Goal: Obtain resource: Download file/media

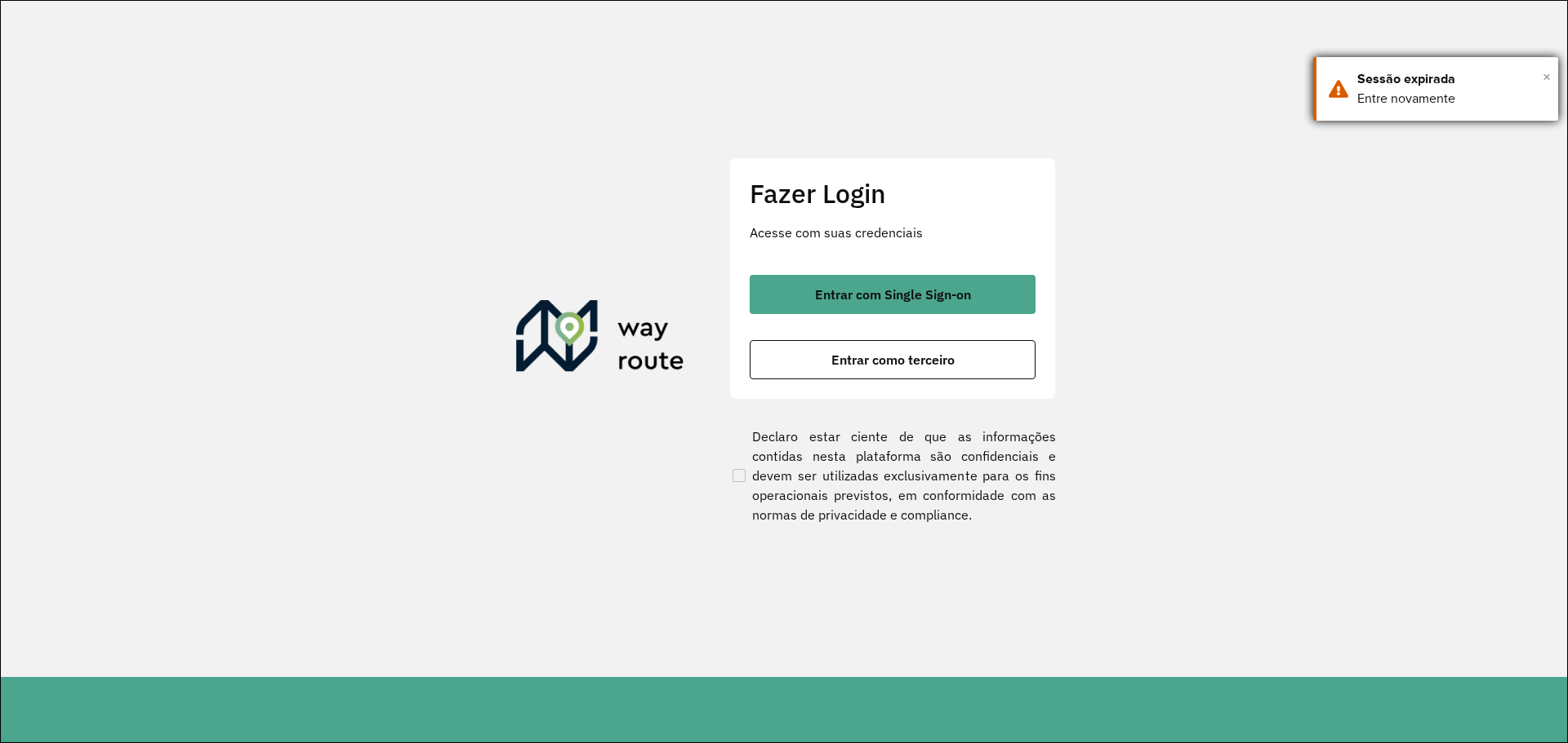
click at [1546, 77] on span "×" at bounding box center [1546, 76] width 8 height 25
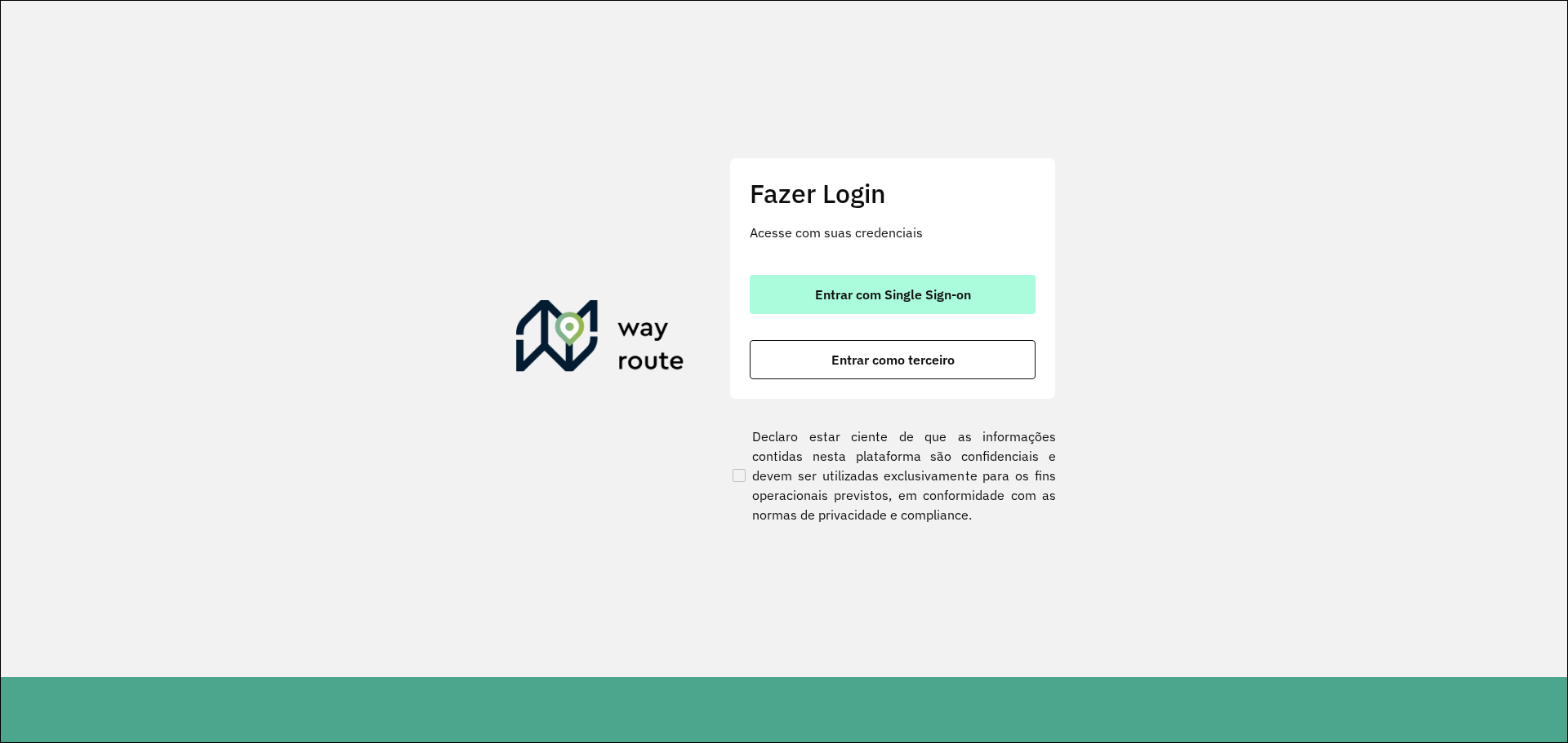
click at [931, 292] on span "Entrar com Single Sign-on" at bounding box center [893, 294] width 156 height 13
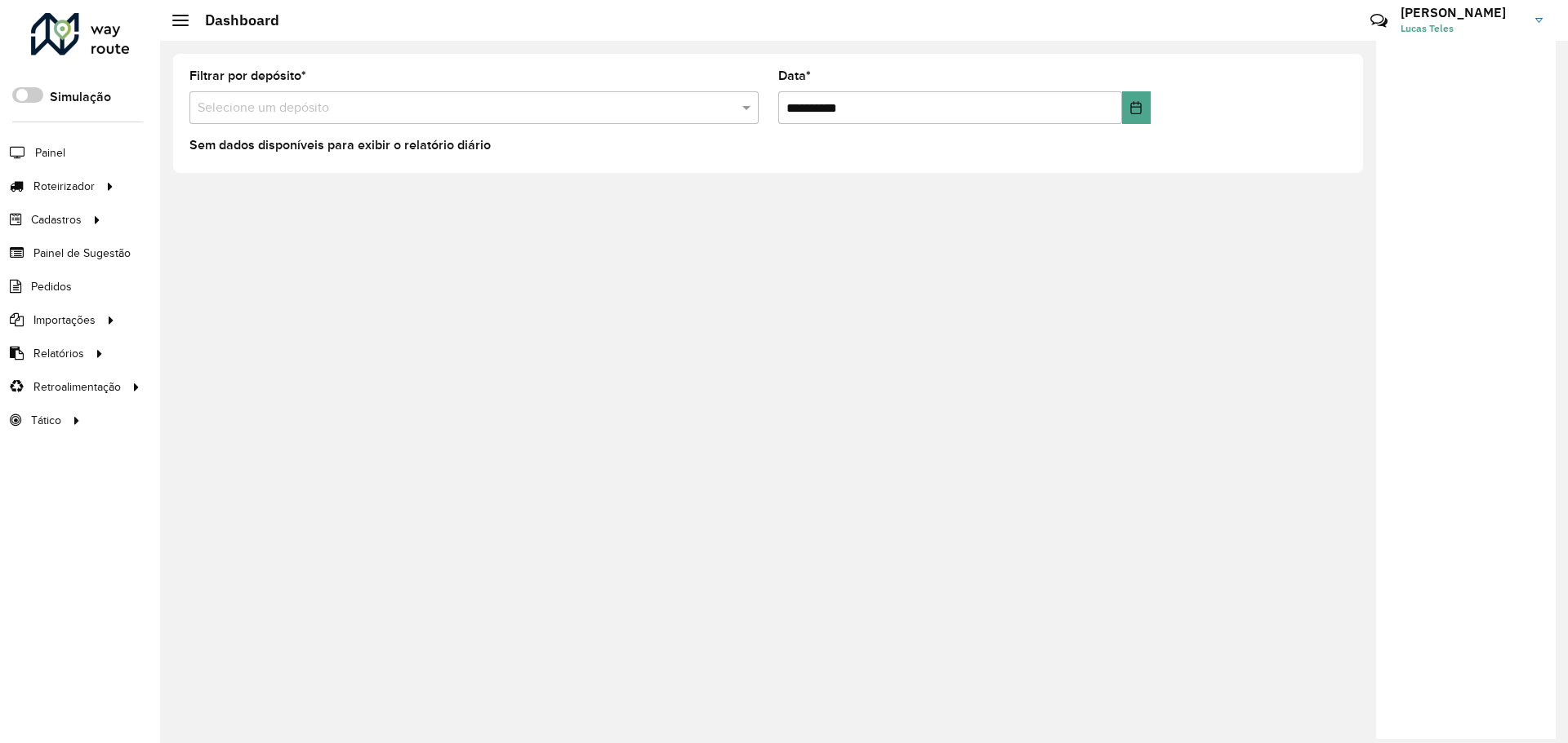
click at [539, 101] on input "text" at bounding box center [458, 109] width 520 height 20
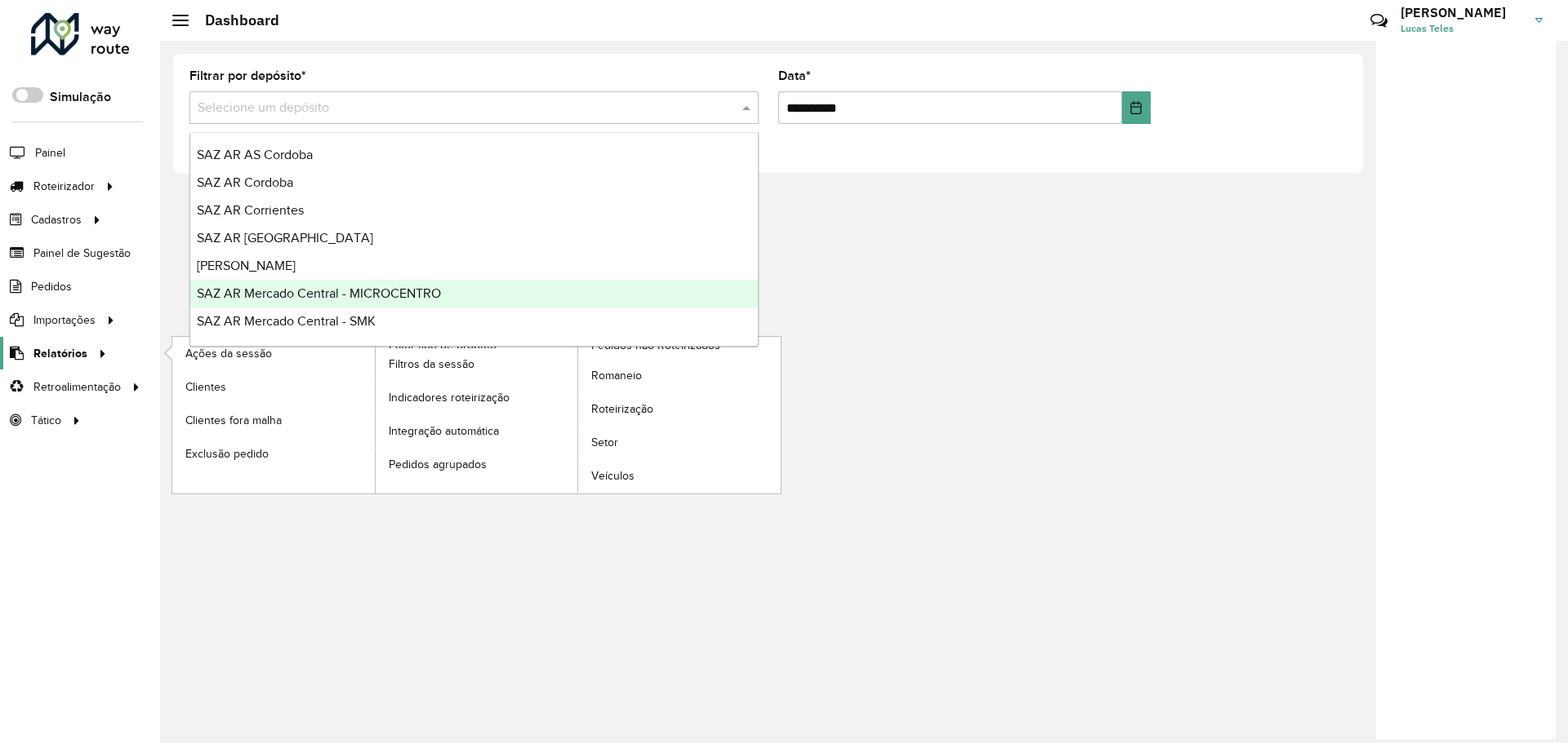
click at [73, 355] on span "Relatórios" at bounding box center [60, 353] width 54 height 17
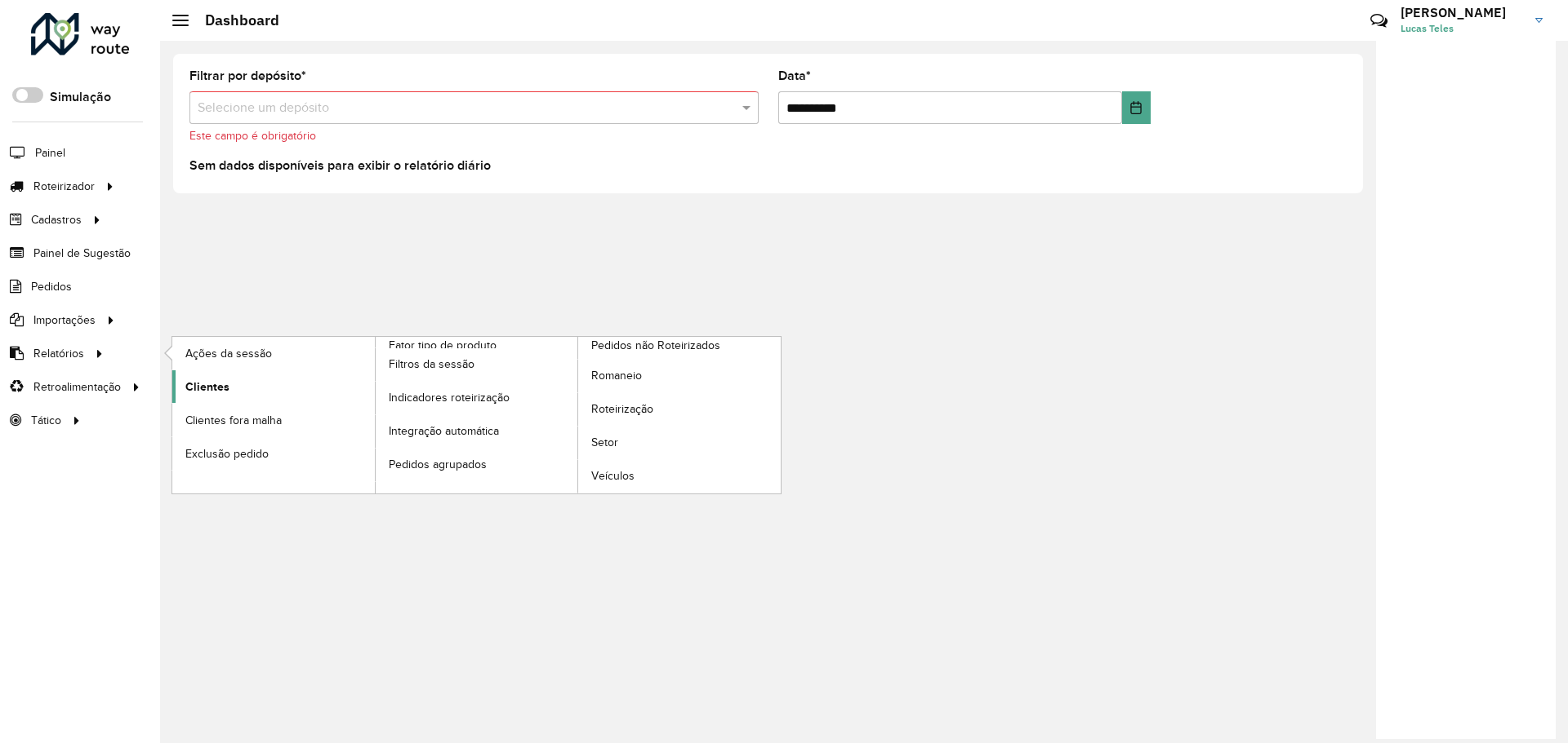
click at [214, 399] on link "Clientes" at bounding box center [273, 386] width 203 height 33
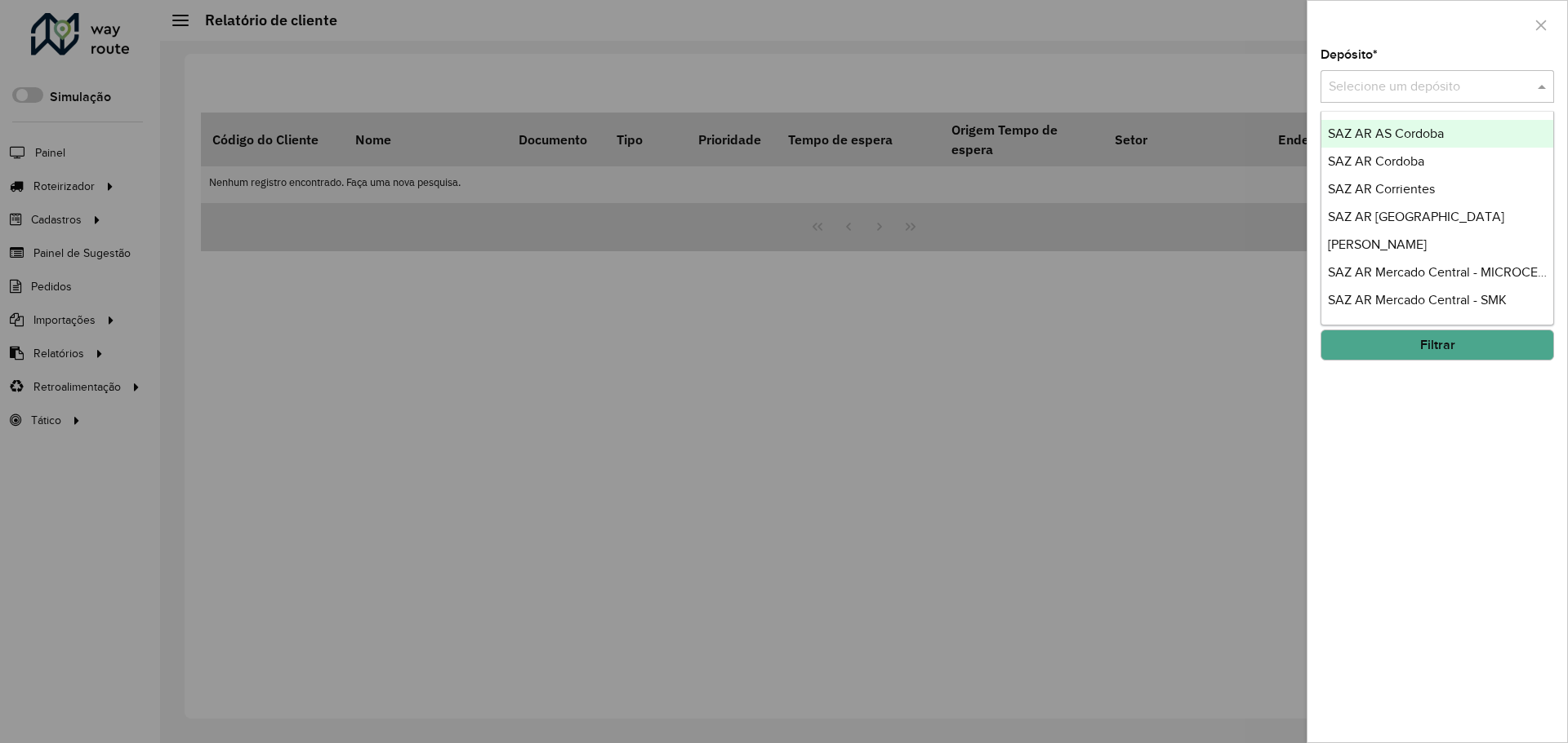
click at [1357, 96] on input "text" at bounding box center [1421, 87] width 185 height 20
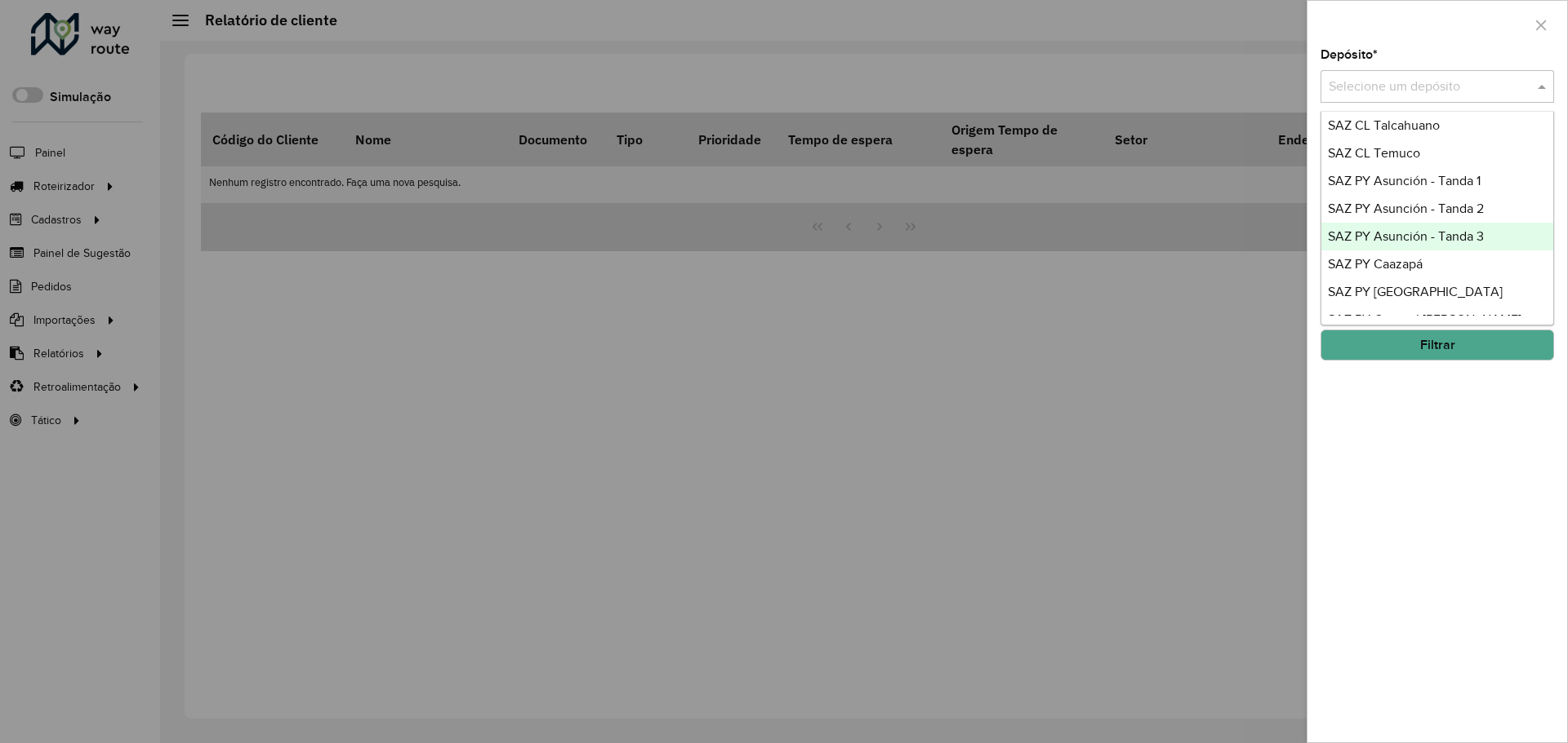
scroll to position [1056, 0]
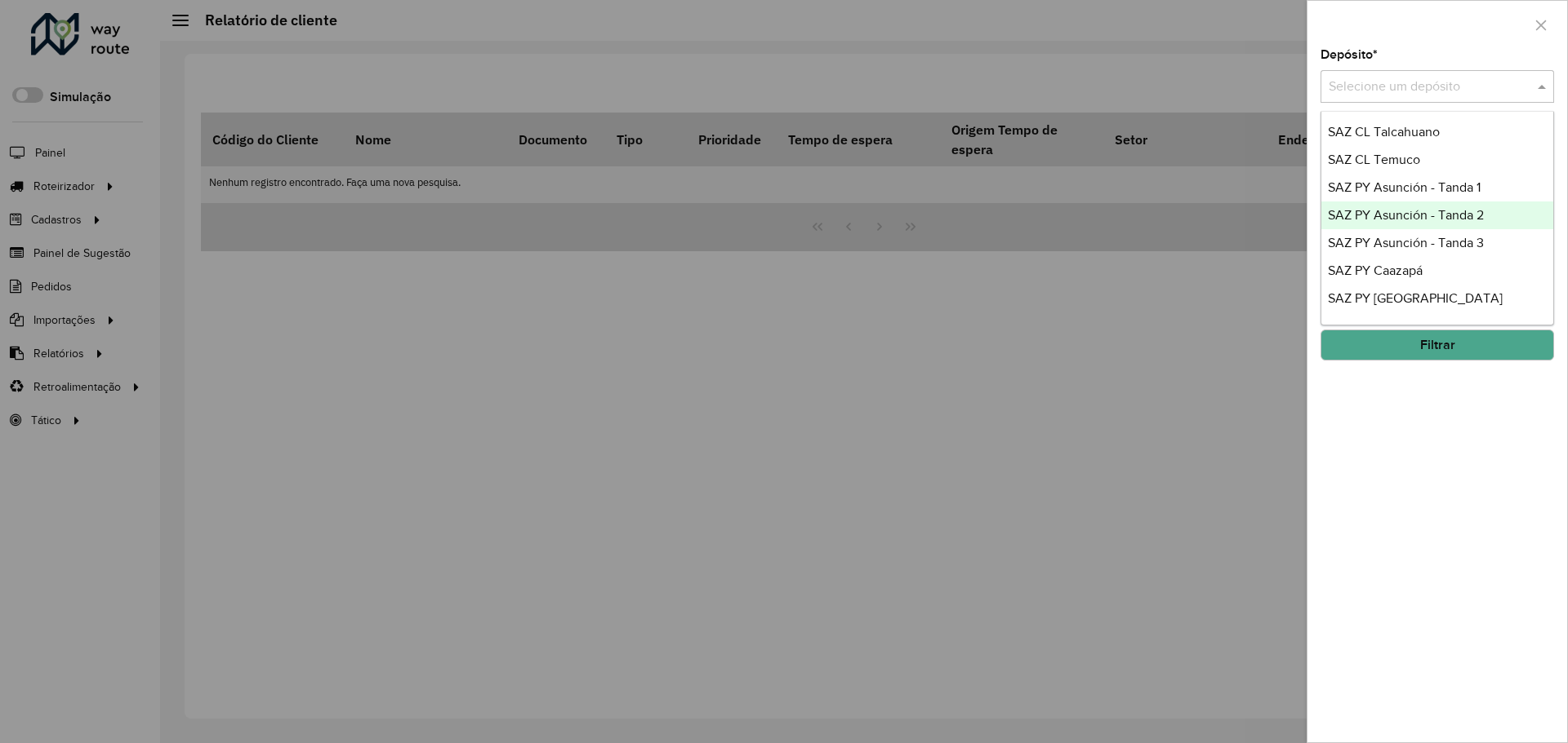
click at [1420, 221] on span "SAZ PY Asunción - Tanda 2" at bounding box center [1406, 215] width 156 height 14
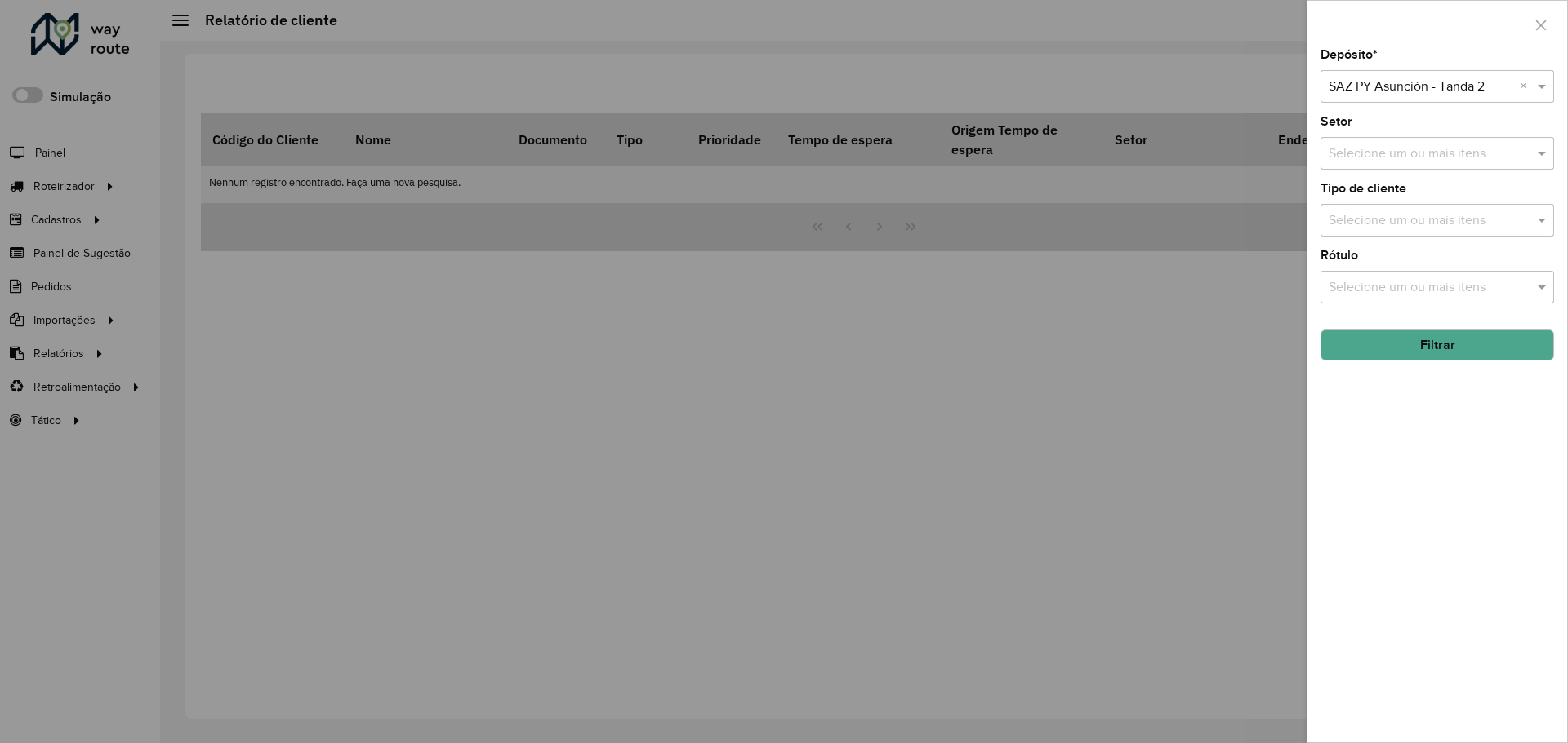
click at [1398, 358] on button "Filtrar" at bounding box center [1437, 345] width 233 height 31
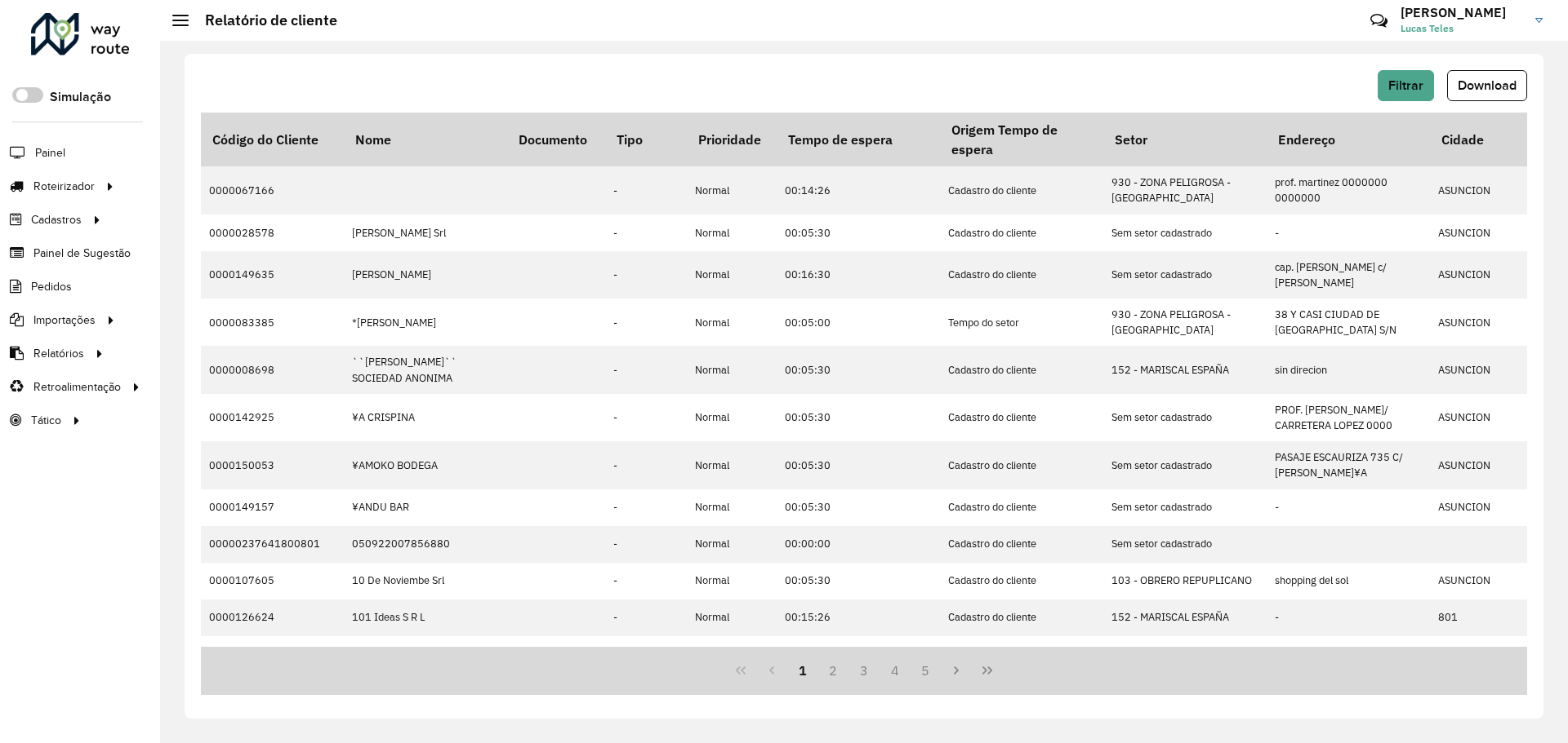
click at [1474, 81] on span "Download" at bounding box center [1486, 85] width 58 height 14
click at [1114, 41] on div "Filtrar Download Código do Cliente Nome Documento Tipo Prioridade Tempo de espe…" at bounding box center [864, 391] width 1408 height 702
click at [1413, 85] on span "Filtrar" at bounding box center [1406, 85] width 36 height 14
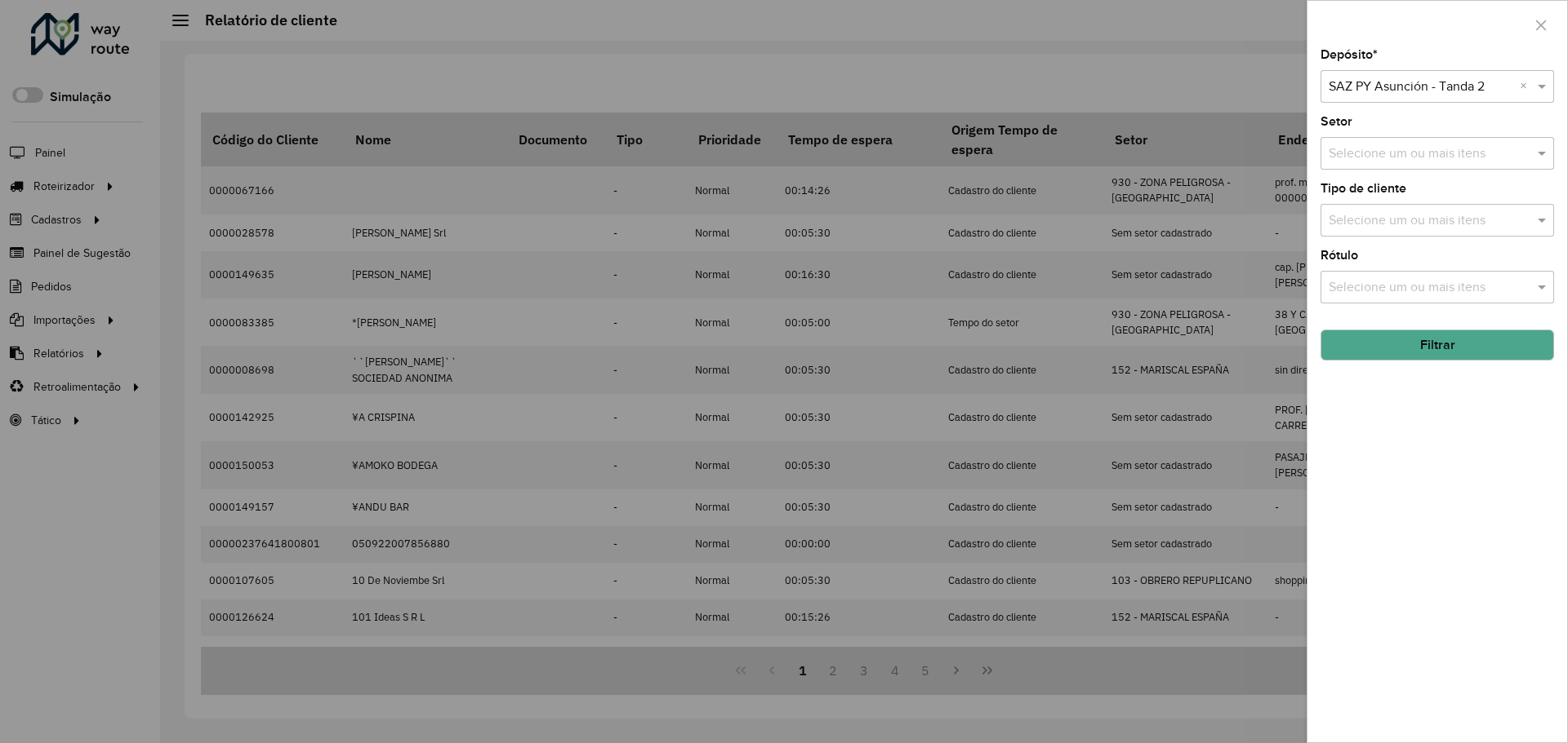
drag, startPoint x: 1401, startPoint y: 85, endPoint x: 1399, endPoint y: 108, distance: 23.1
click at [1402, 85] on input "text" at bounding box center [1421, 87] width 185 height 20
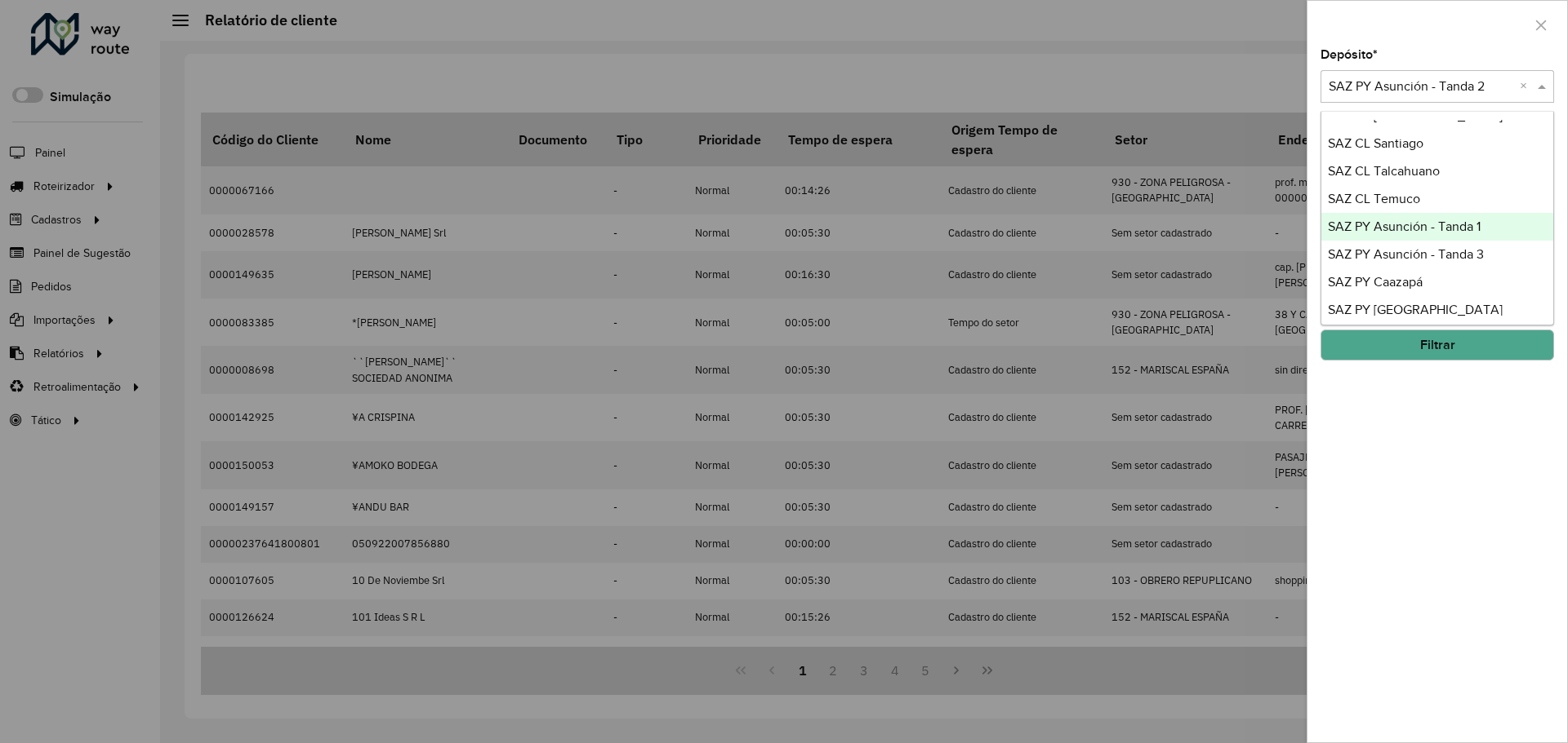
scroll to position [1110, 0]
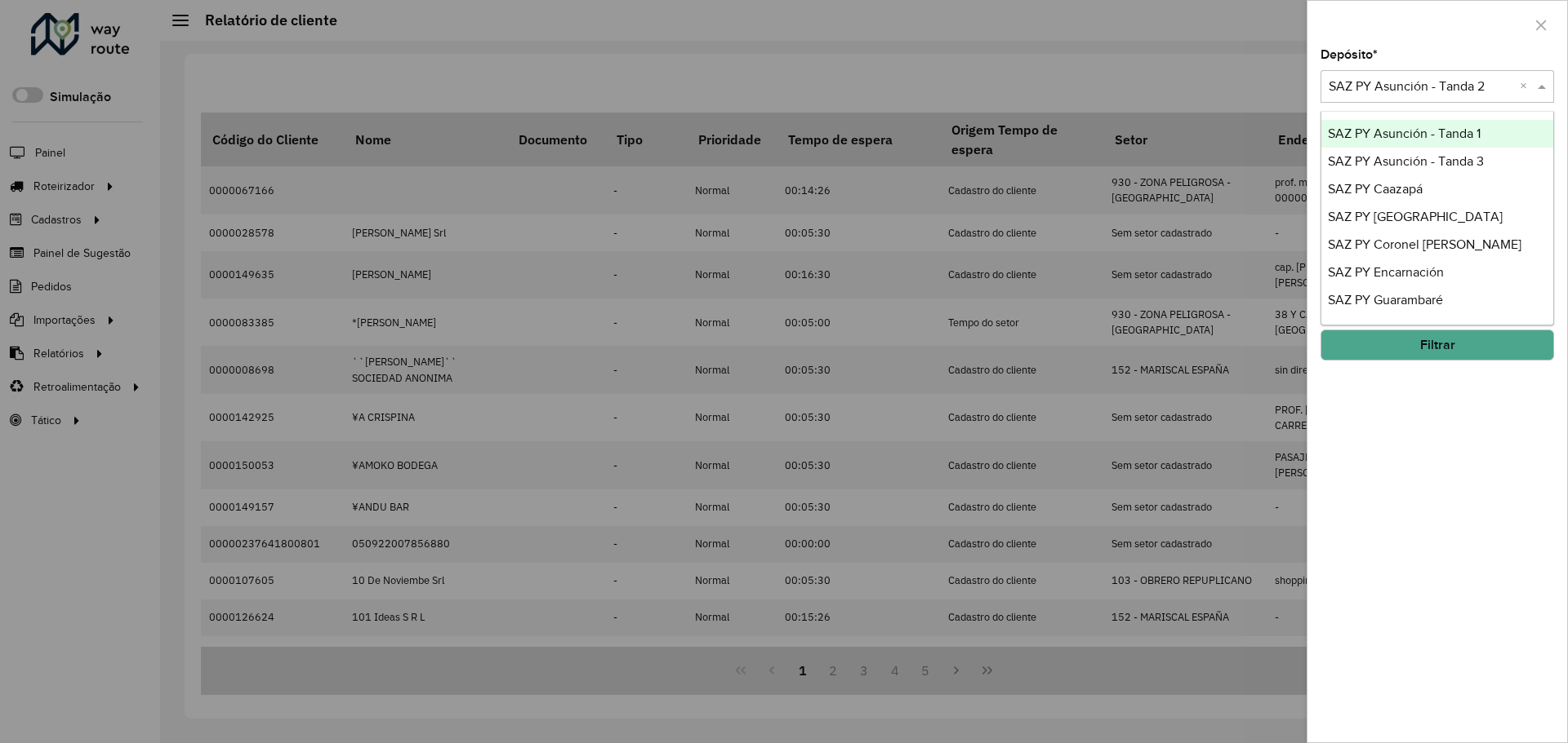
click at [1416, 145] on div "SAZ PY Asunción - Tanda 1" at bounding box center [1437, 133] width 232 height 28
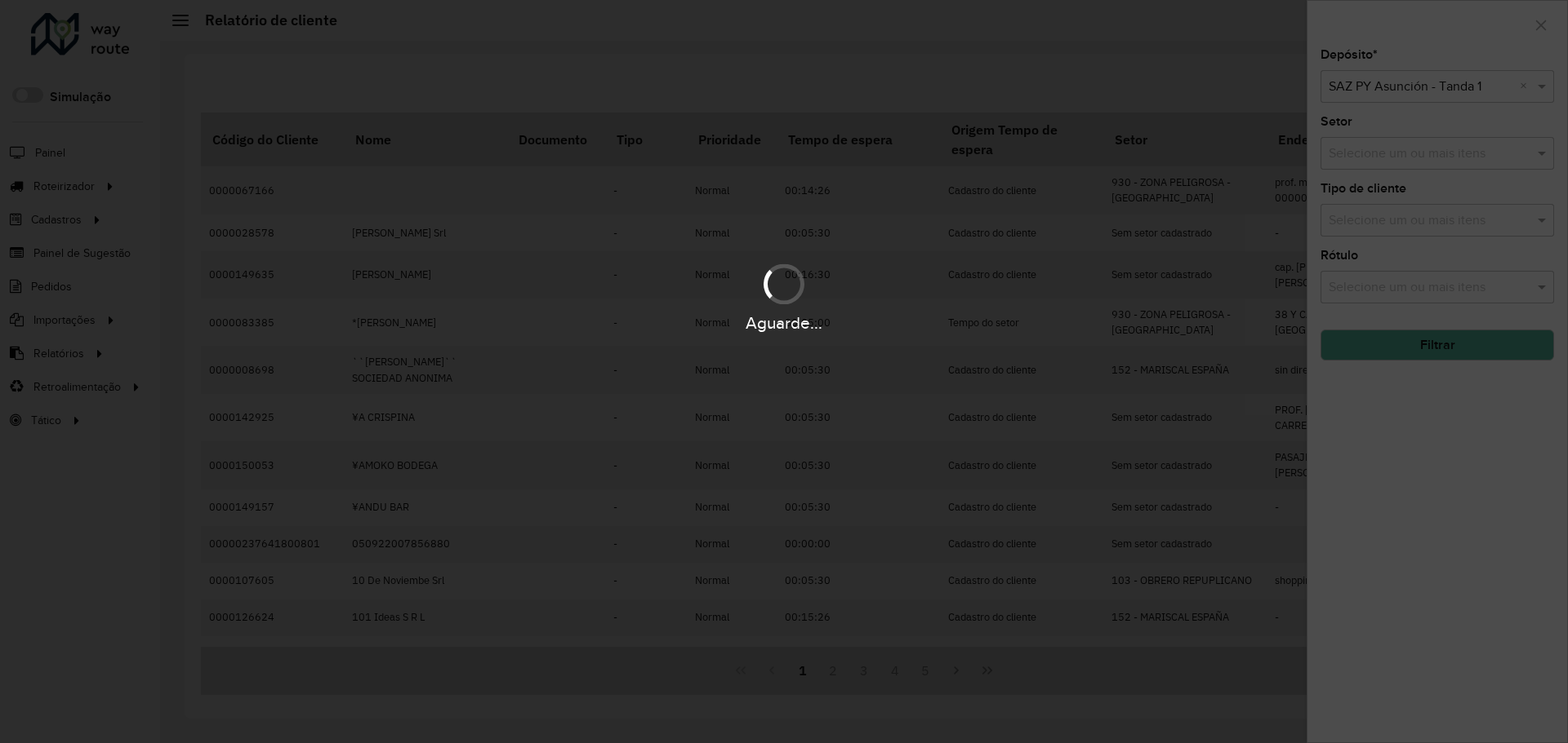
click at [1443, 93] on div "Aguarde..." at bounding box center [784, 372] width 1568 height 743
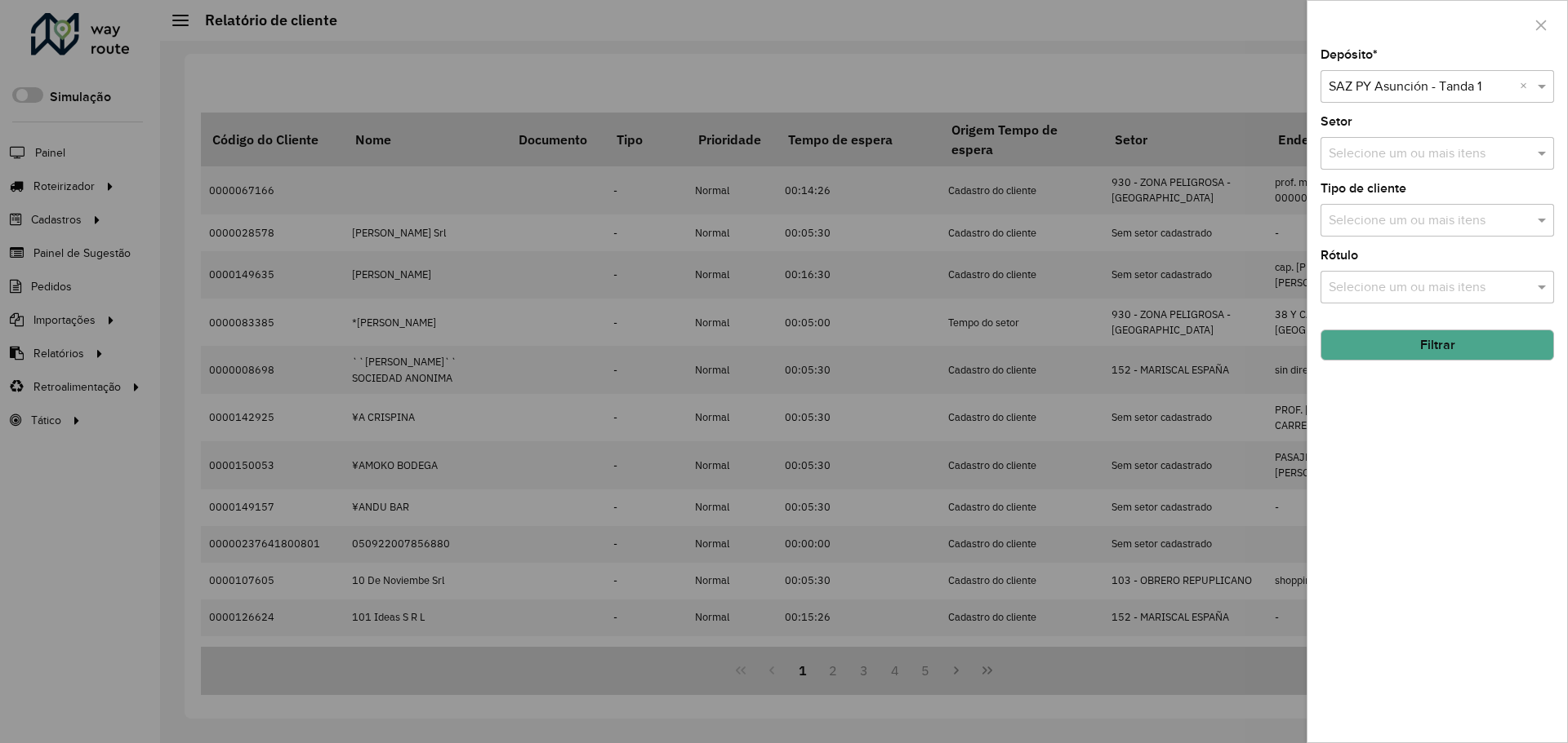
click at [1453, 75] on div "Selecione um depósito × SAZ PY Asunción - Tanda 1 ×" at bounding box center [1437, 86] width 233 height 33
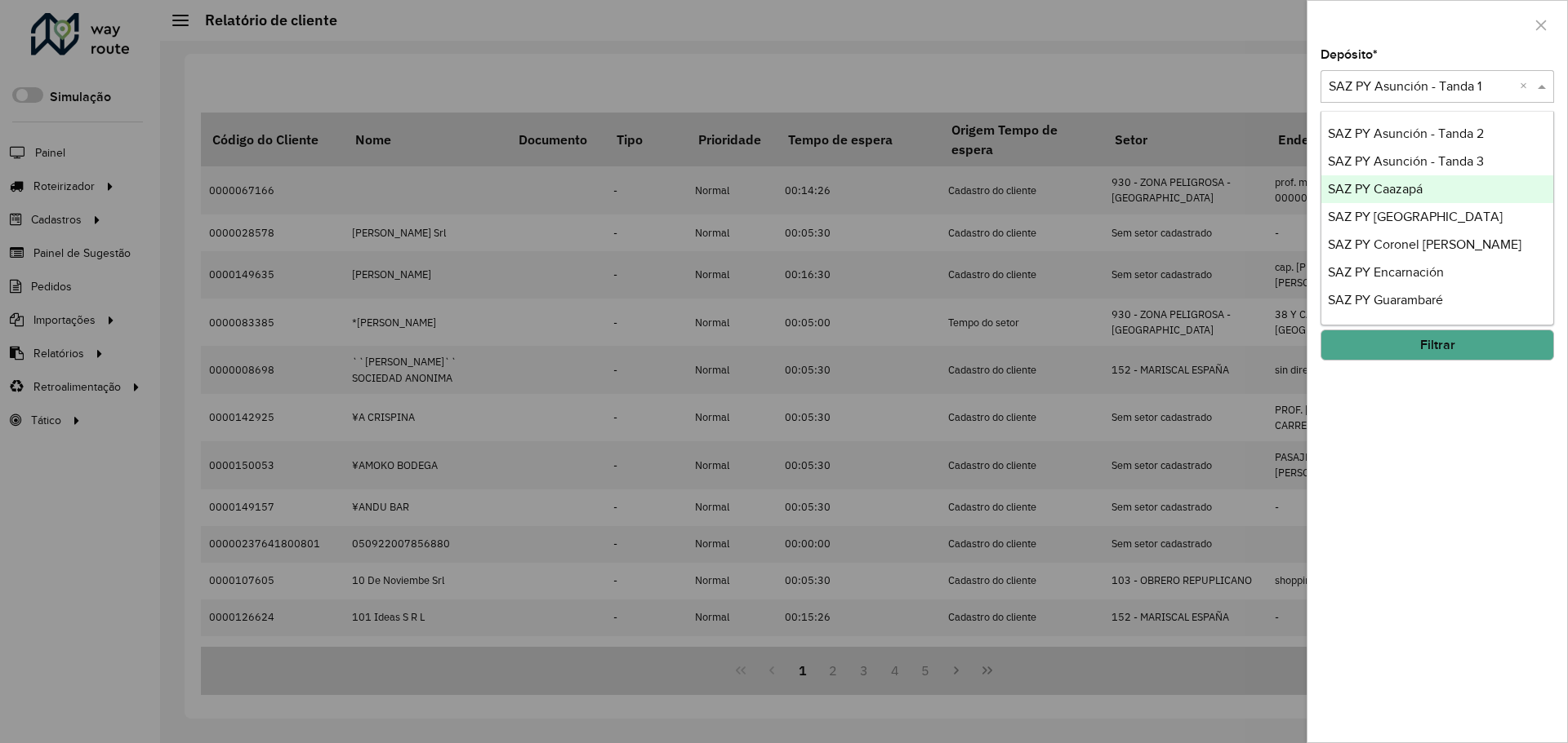
click at [1427, 164] on span "SAZ PY Asunción - Tanda 3" at bounding box center [1406, 161] width 156 height 14
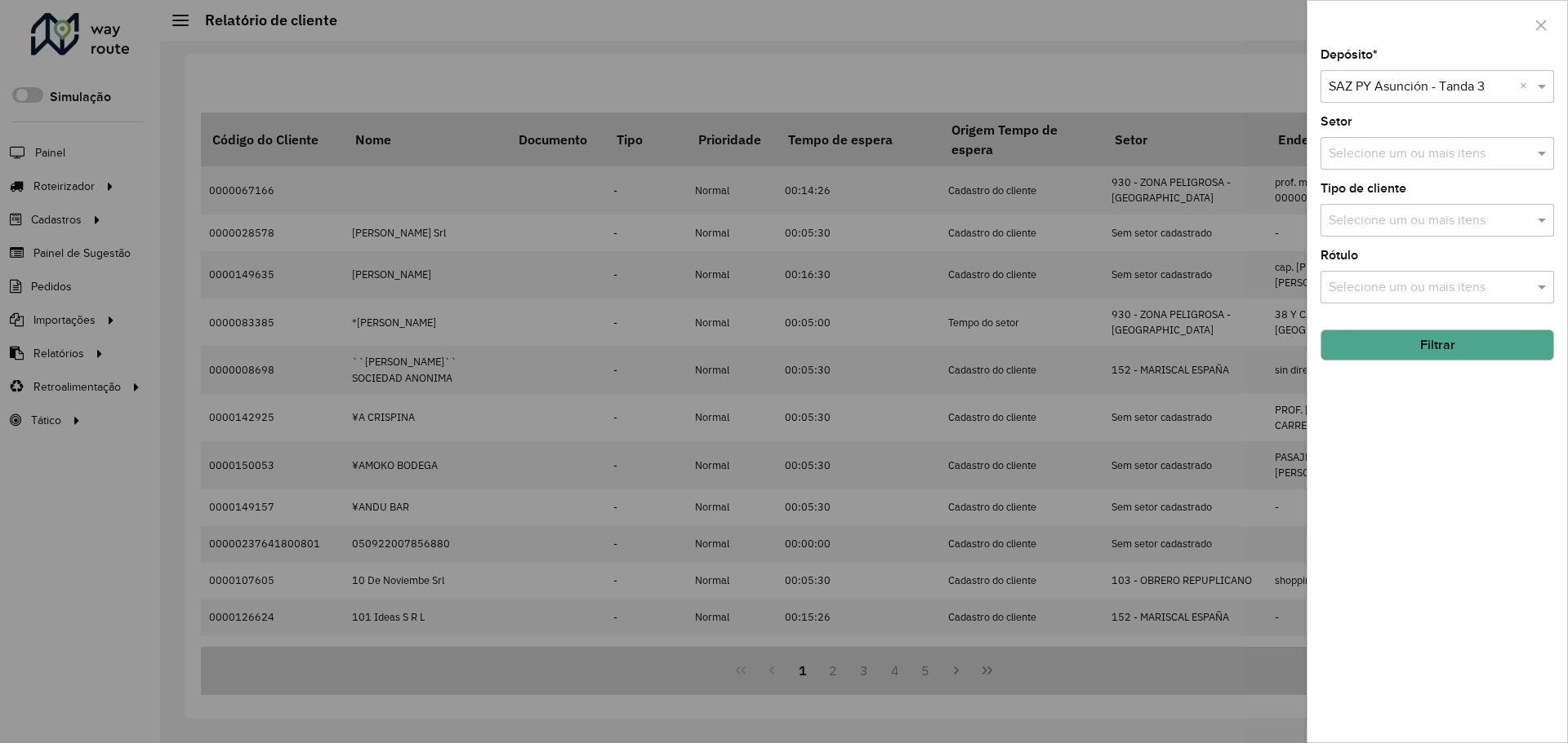
click at [1390, 351] on button "Filtrar" at bounding box center [1437, 345] width 233 height 31
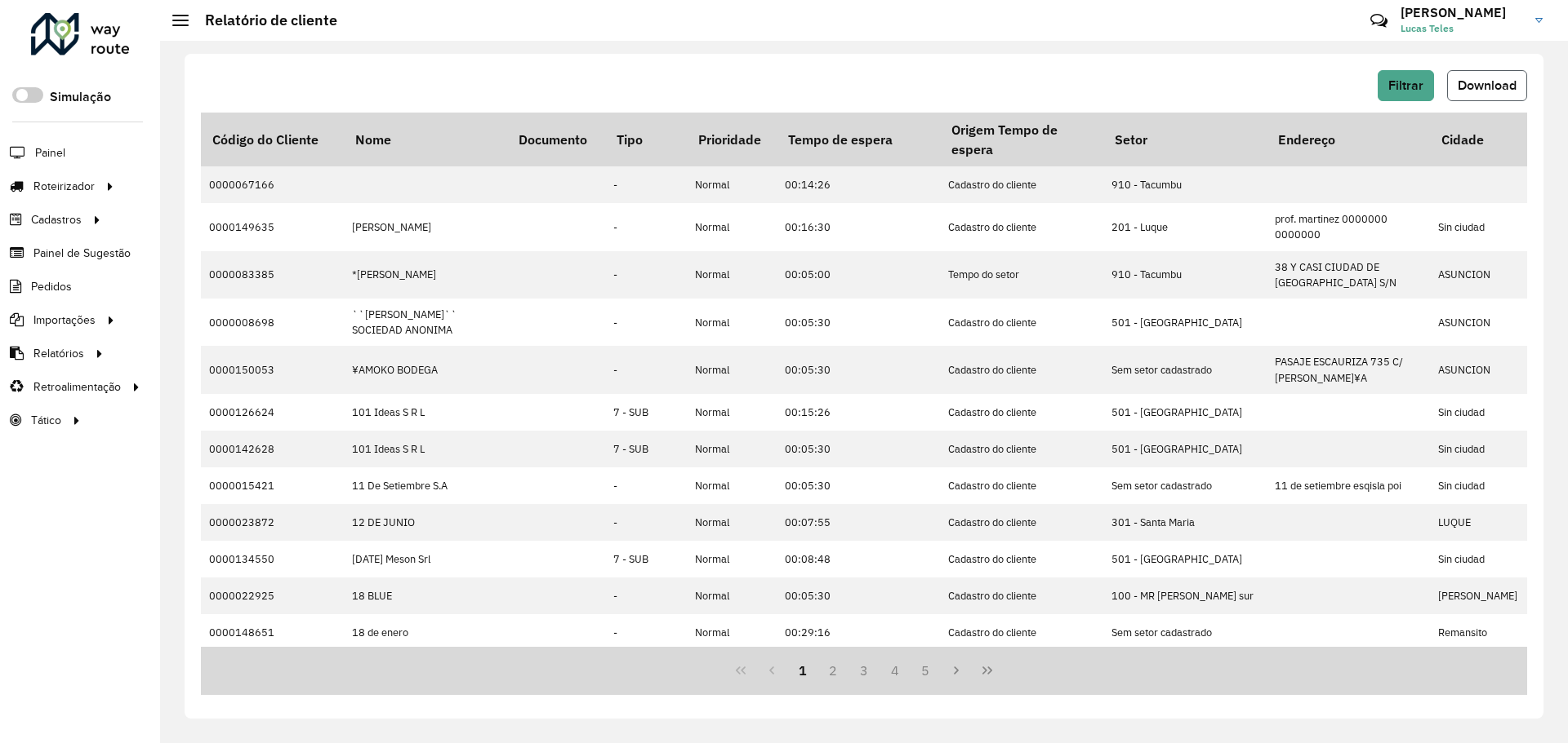
click at [1470, 78] on span "Download" at bounding box center [1486, 85] width 58 height 14
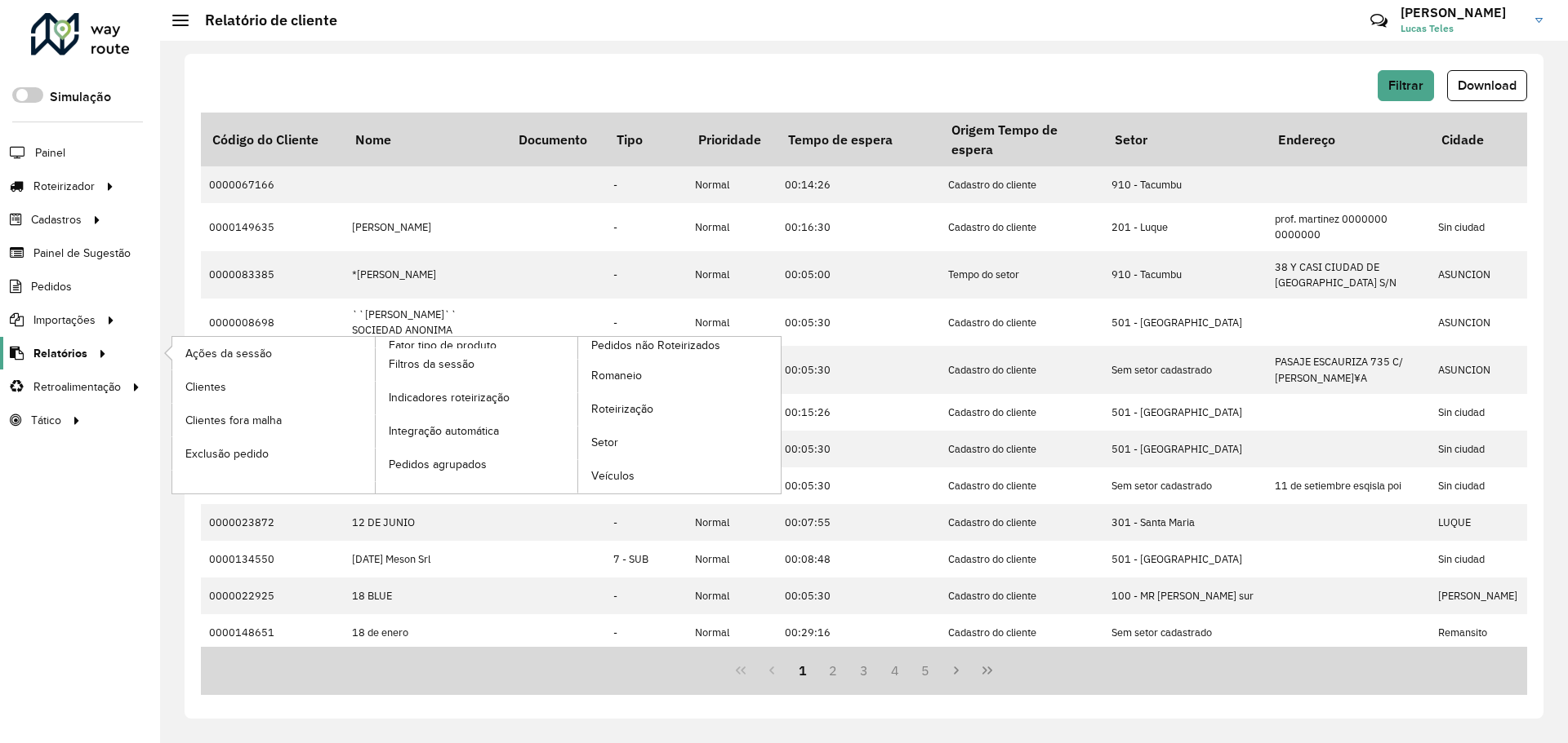
click at [69, 347] on span "Relatórios" at bounding box center [60, 353] width 54 height 17
click at [602, 447] on span "Setor" at bounding box center [605, 442] width 28 height 17
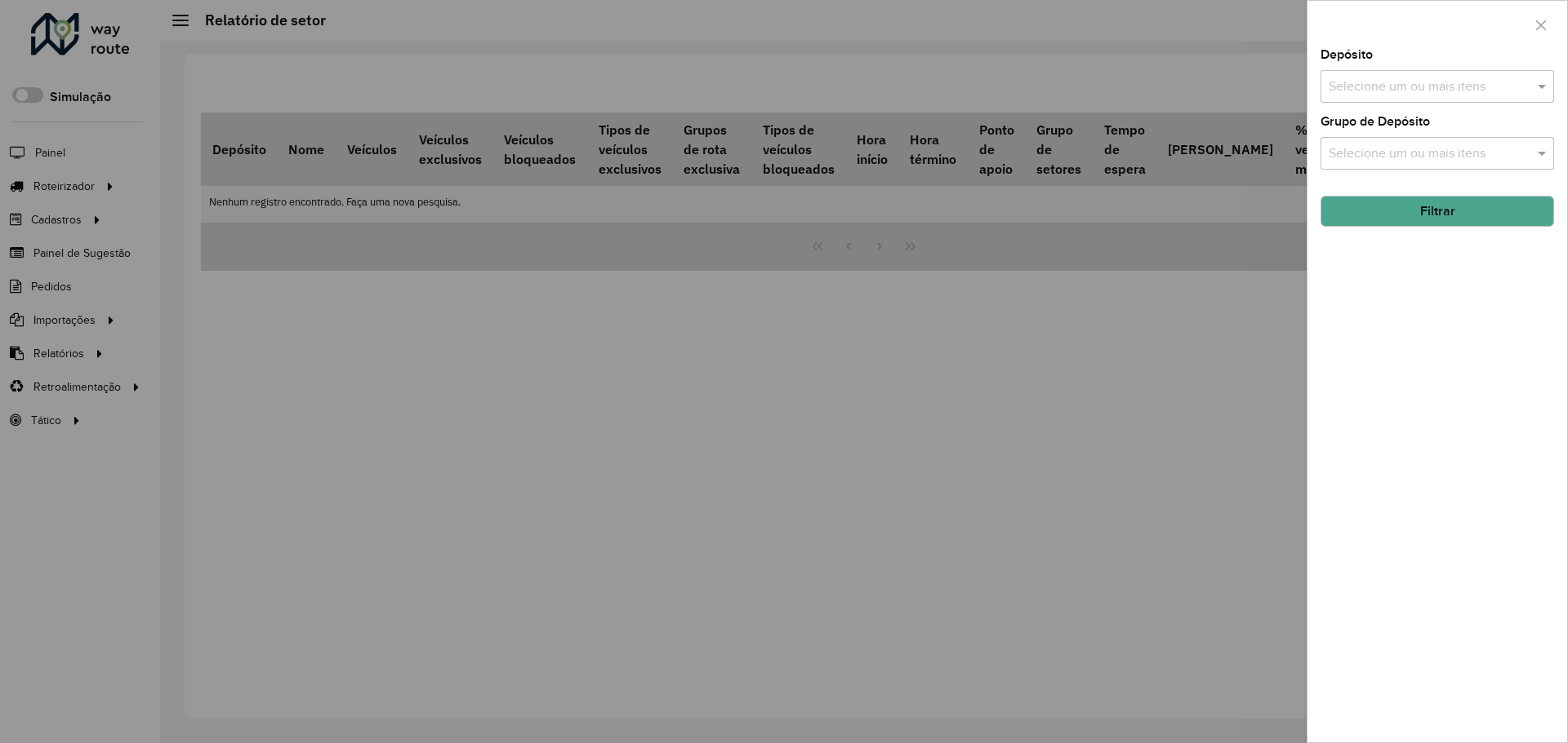
click at [1482, 81] on input "text" at bounding box center [1428, 87] width 209 height 20
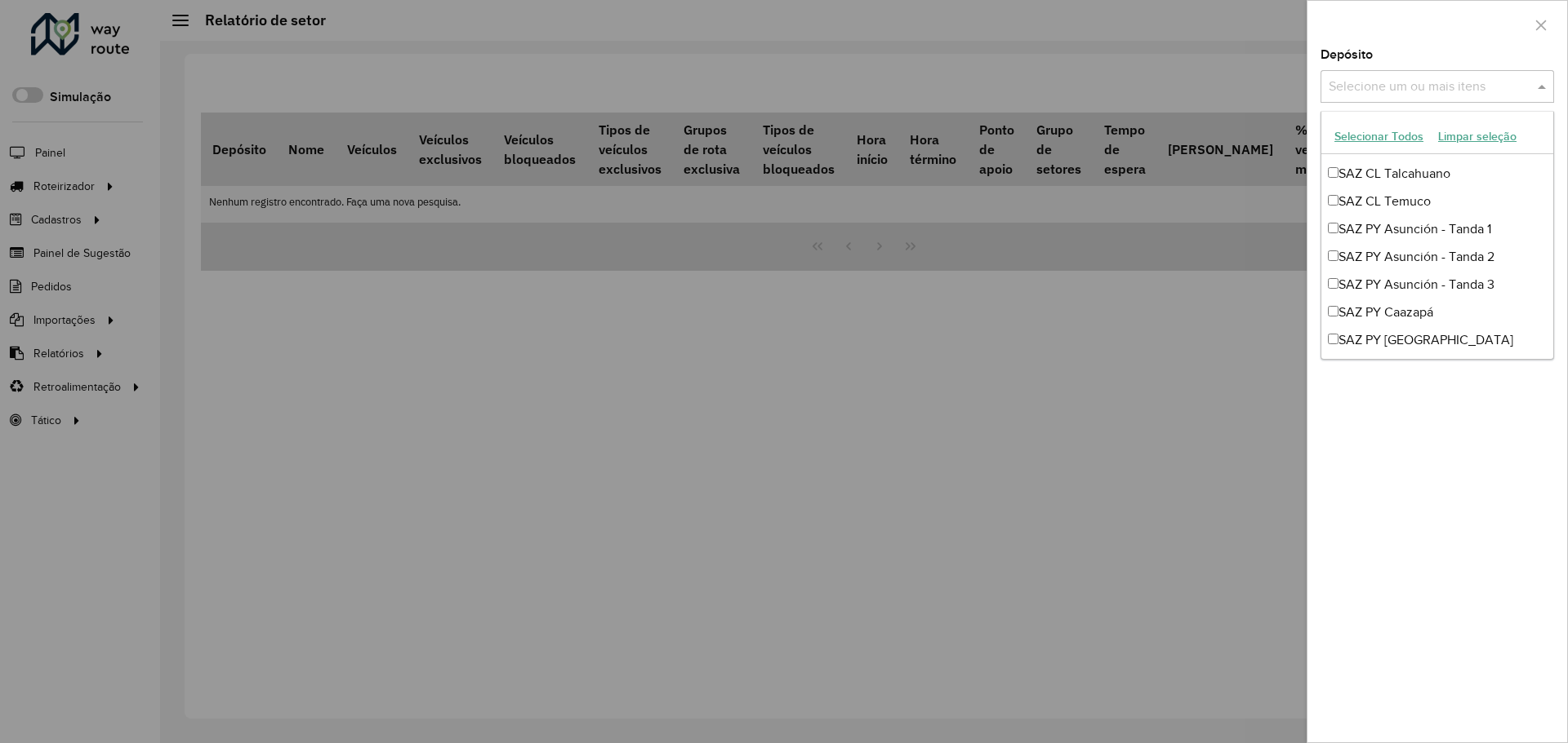
scroll to position [1061, 0]
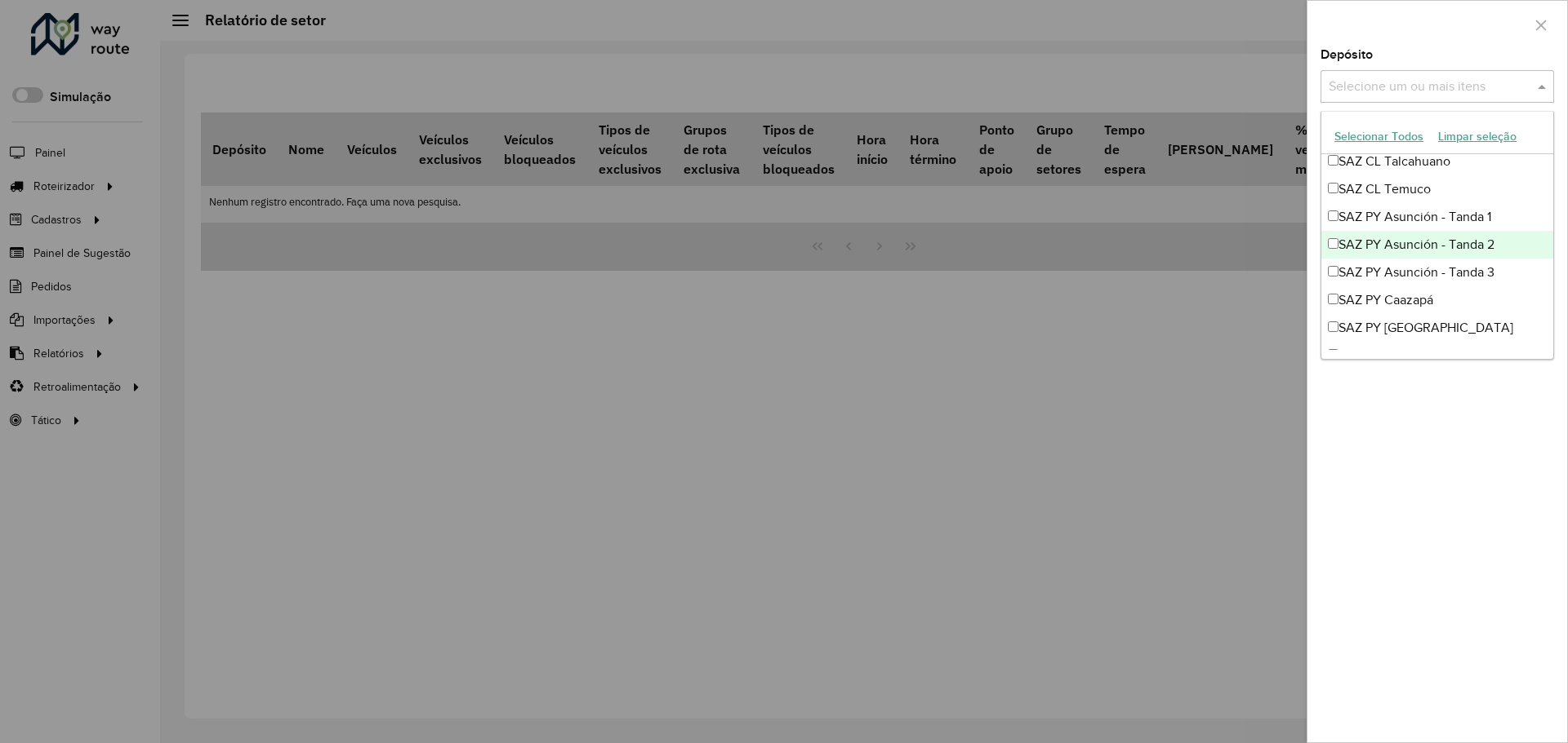
click at [1431, 246] on div "SAZ PY Asunción - Tanda 2" at bounding box center [1437, 245] width 232 height 28
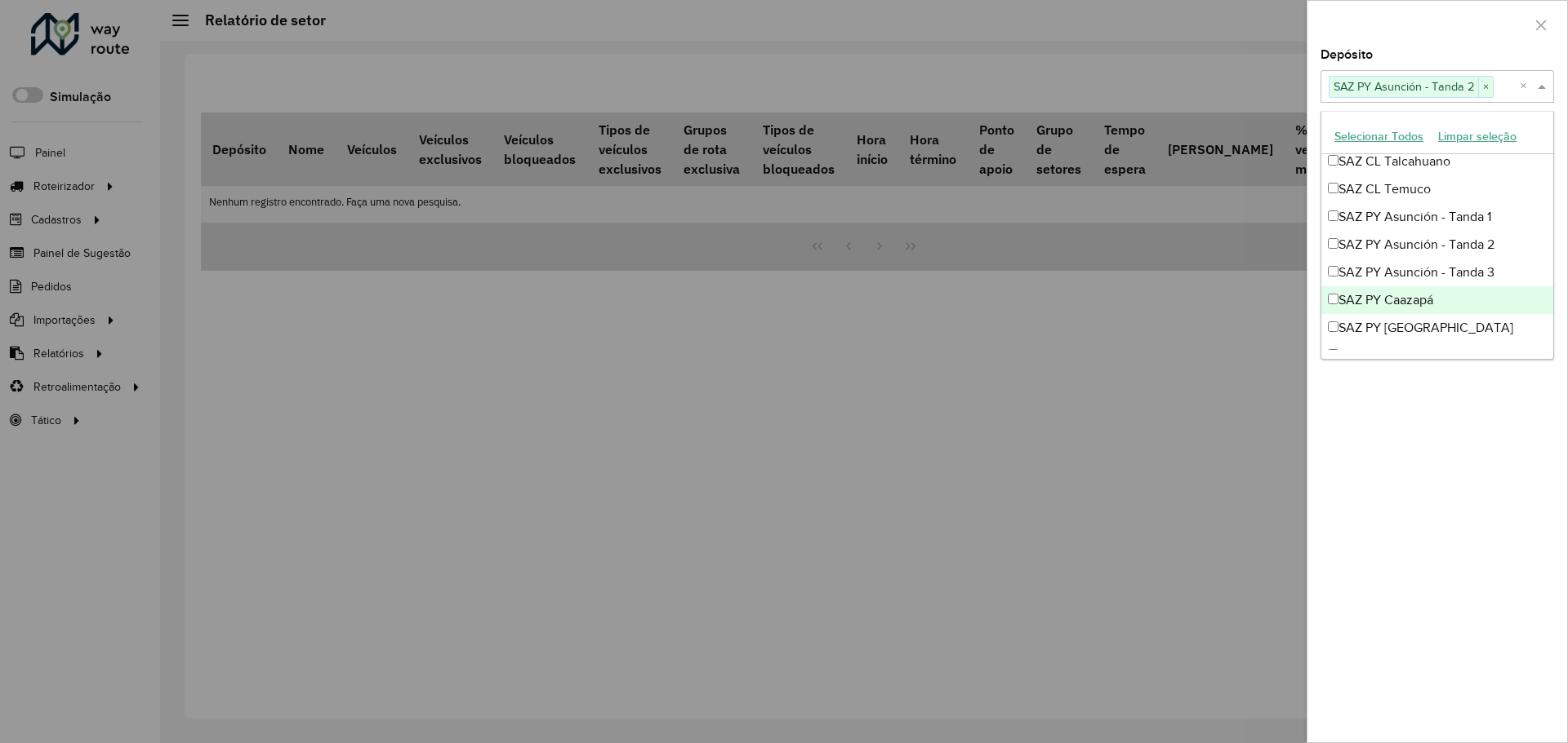
click at [1216, 361] on div at bounding box center [784, 372] width 1568 height 743
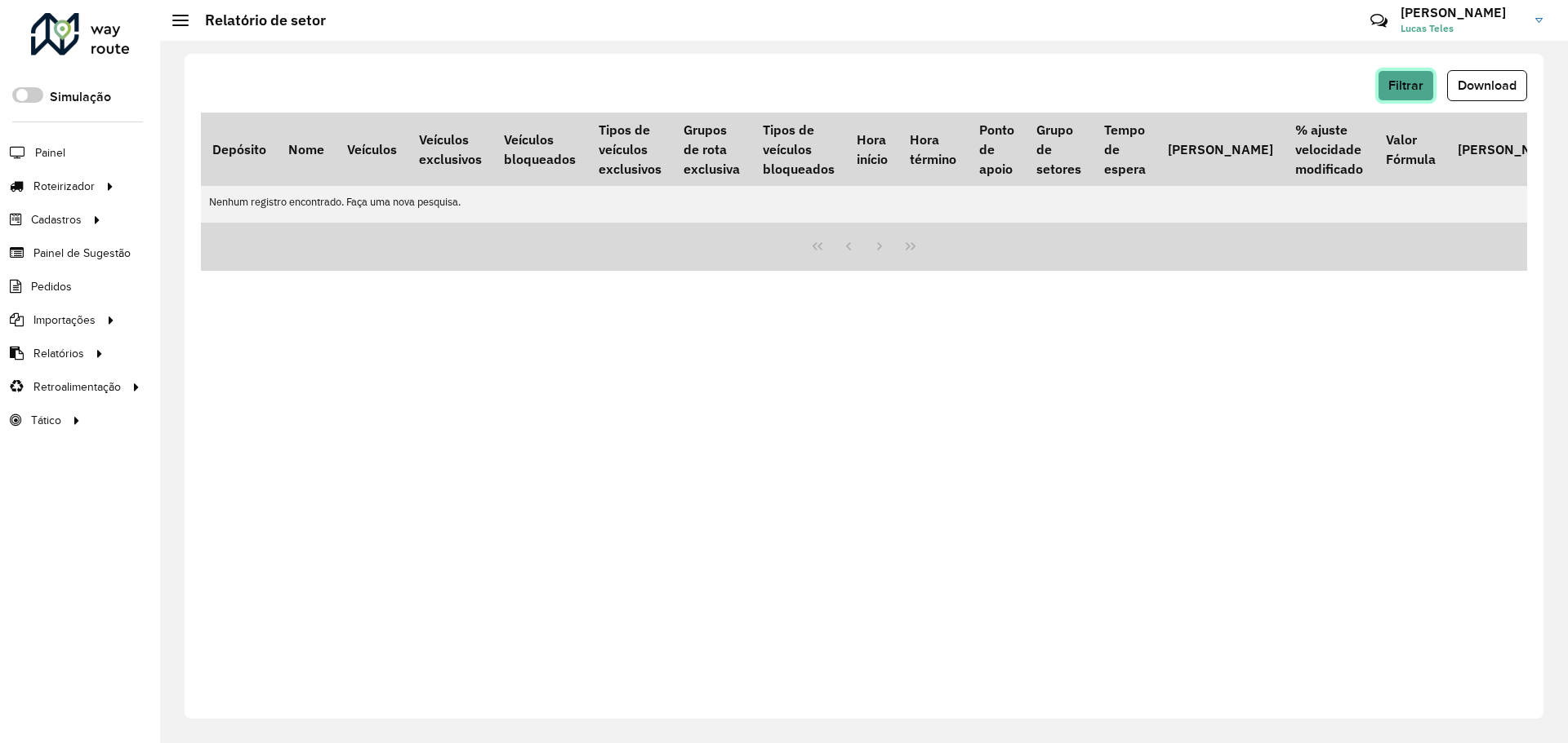
click at [1406, 81] on span "Filtrar" at bounding box center [1406, 85] width 36 height 14
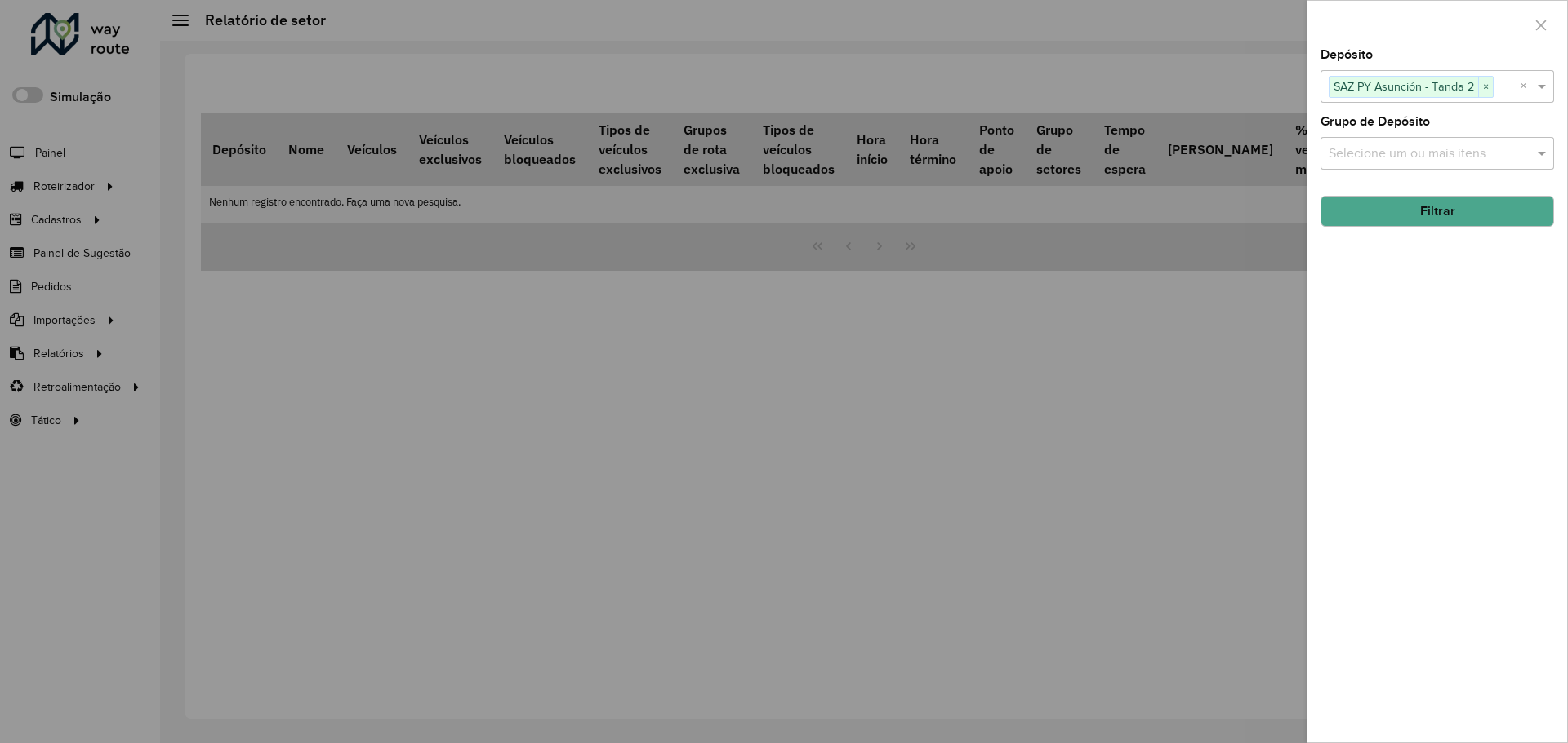
click at [1421, 213] on button "Filtrar" at bounding box center [1437, 210] width 233 height 31
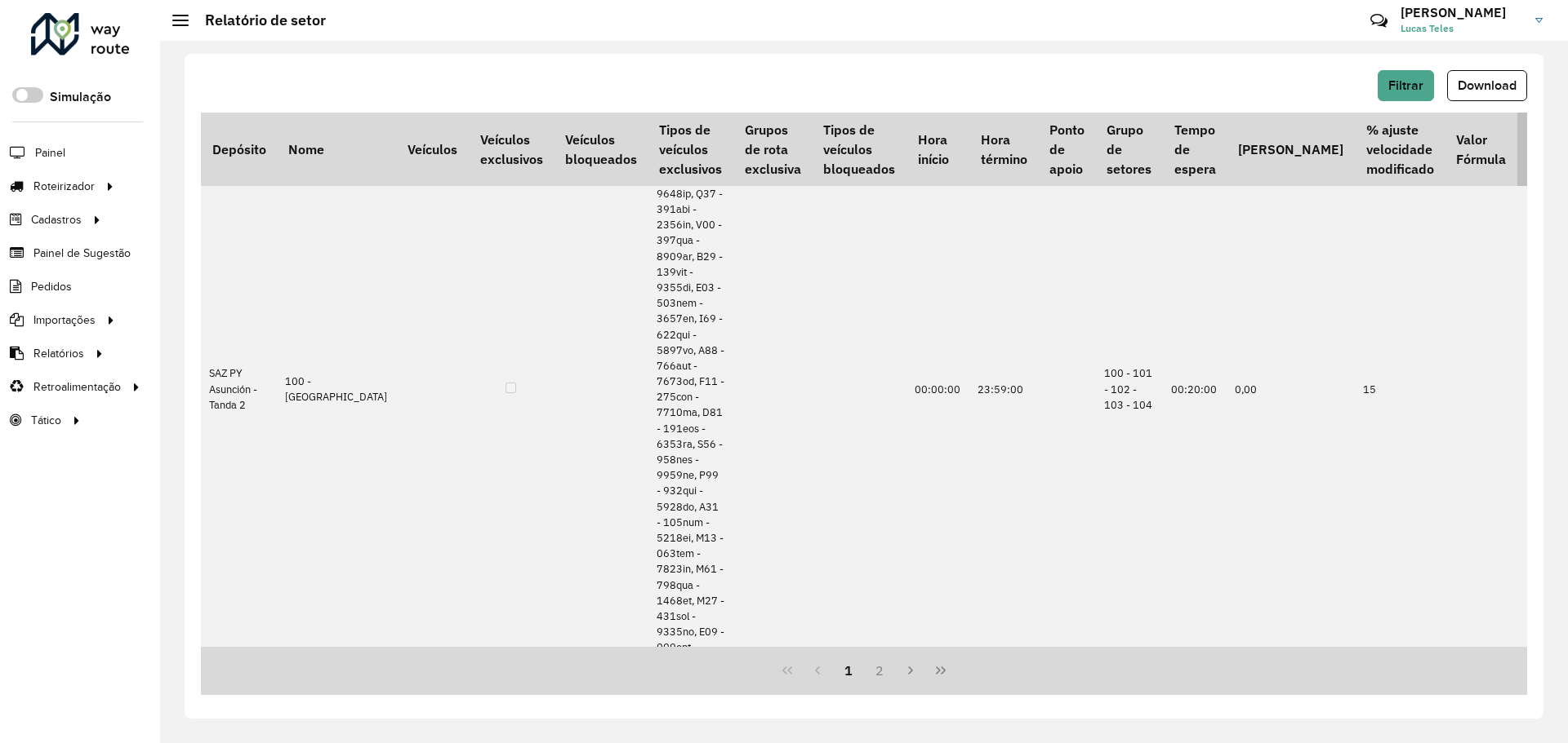
scroll to position [734, 0]
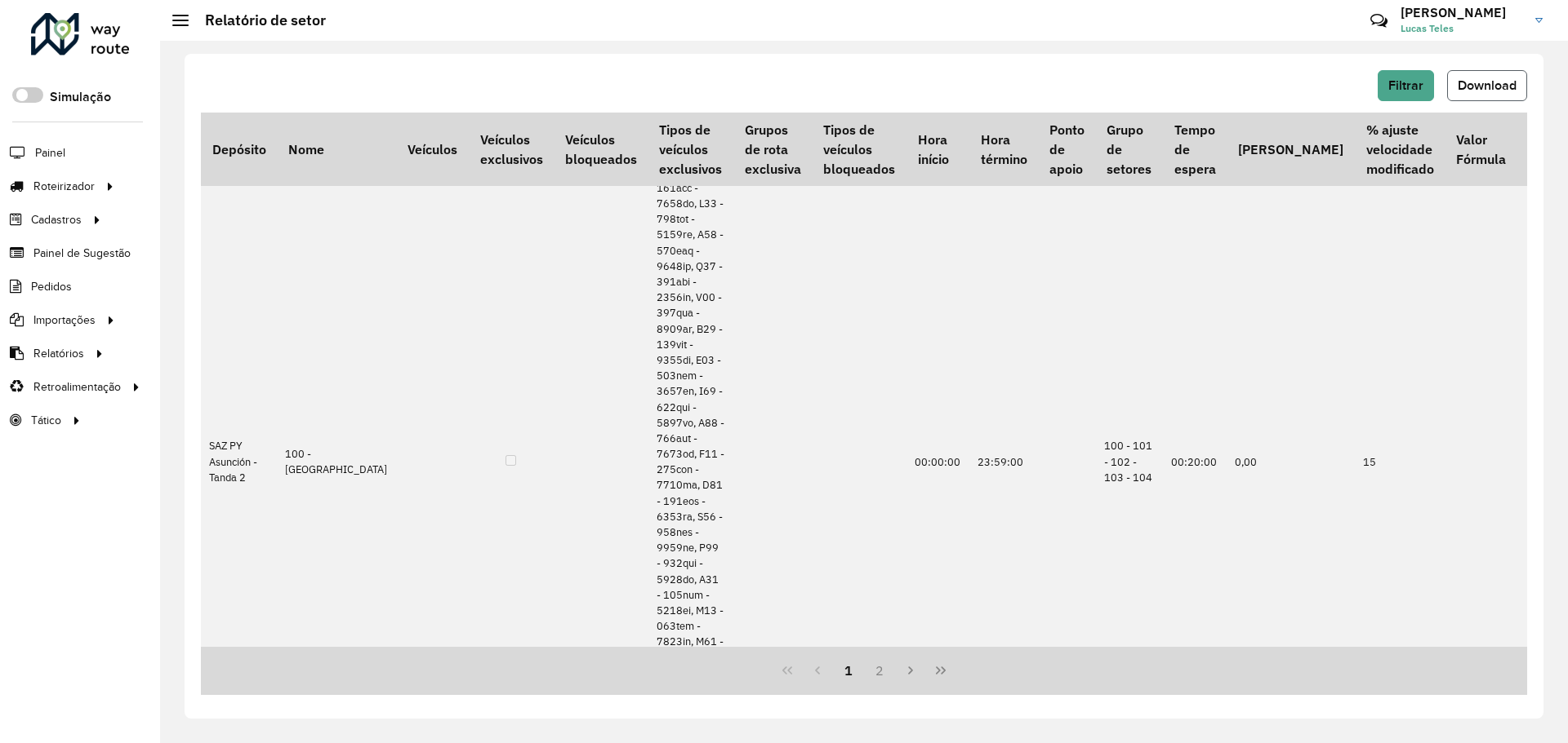
click at [1475, 90] on span "Download" at bounding box center [1486, 85] width 58 height 14
drag, startPoint x: 1014, startPoint y: 76, endPoint x: 1331, endPoint y: 113, distance: 319.2
click at [1015, 75] on div "Filtrar Download" at bounding box center [863, 85] width 1326 height 31
click at [1376, 87] on div "Filtrar Download" at bounding box center [863, 85] width 1326 height 31
click at [1393, 87] on span "Filtrar" at bounding box center [1406, 85] width 36 height 14
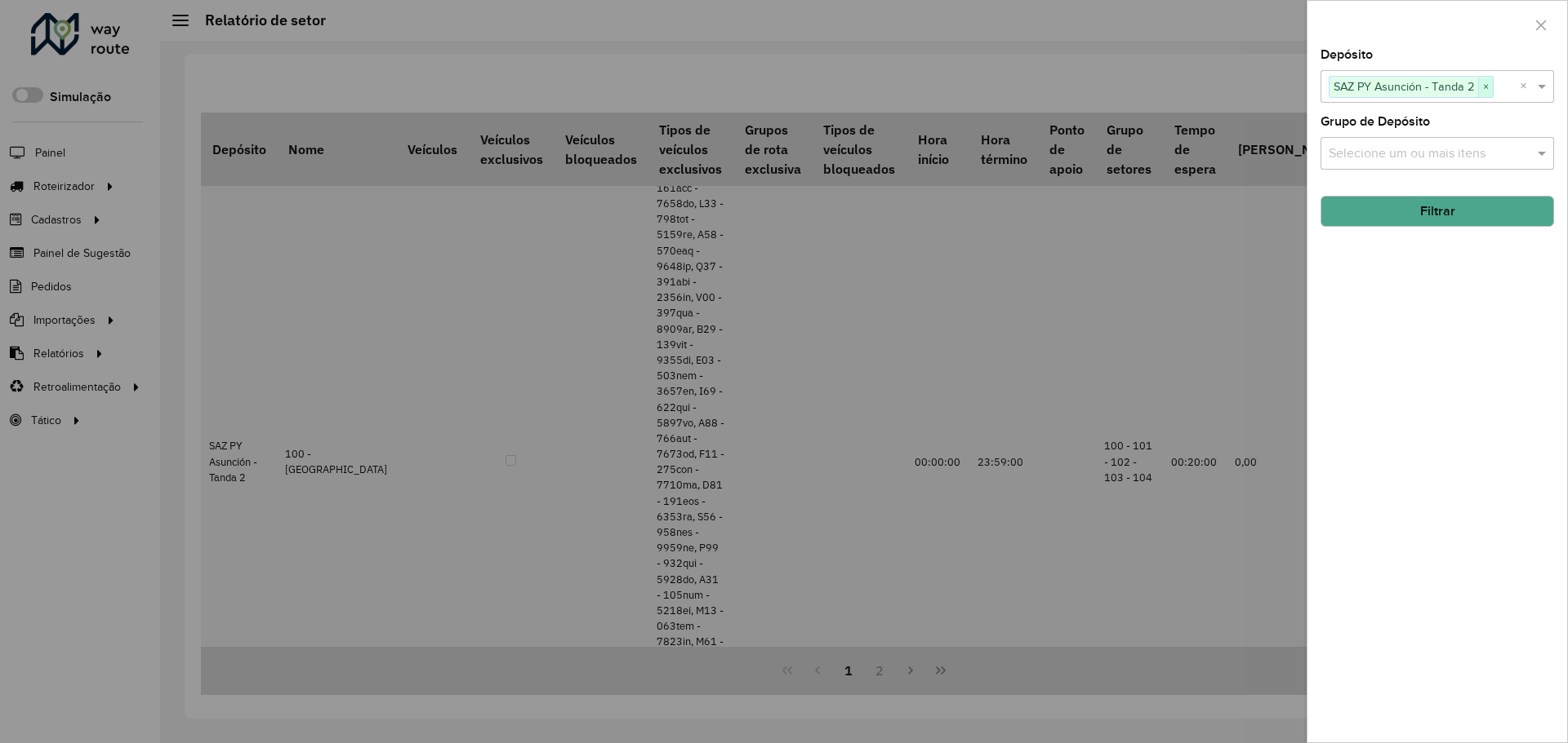
click at [1488, 87] on span "×" at bounding box center [1485, 87] width 15 height 20
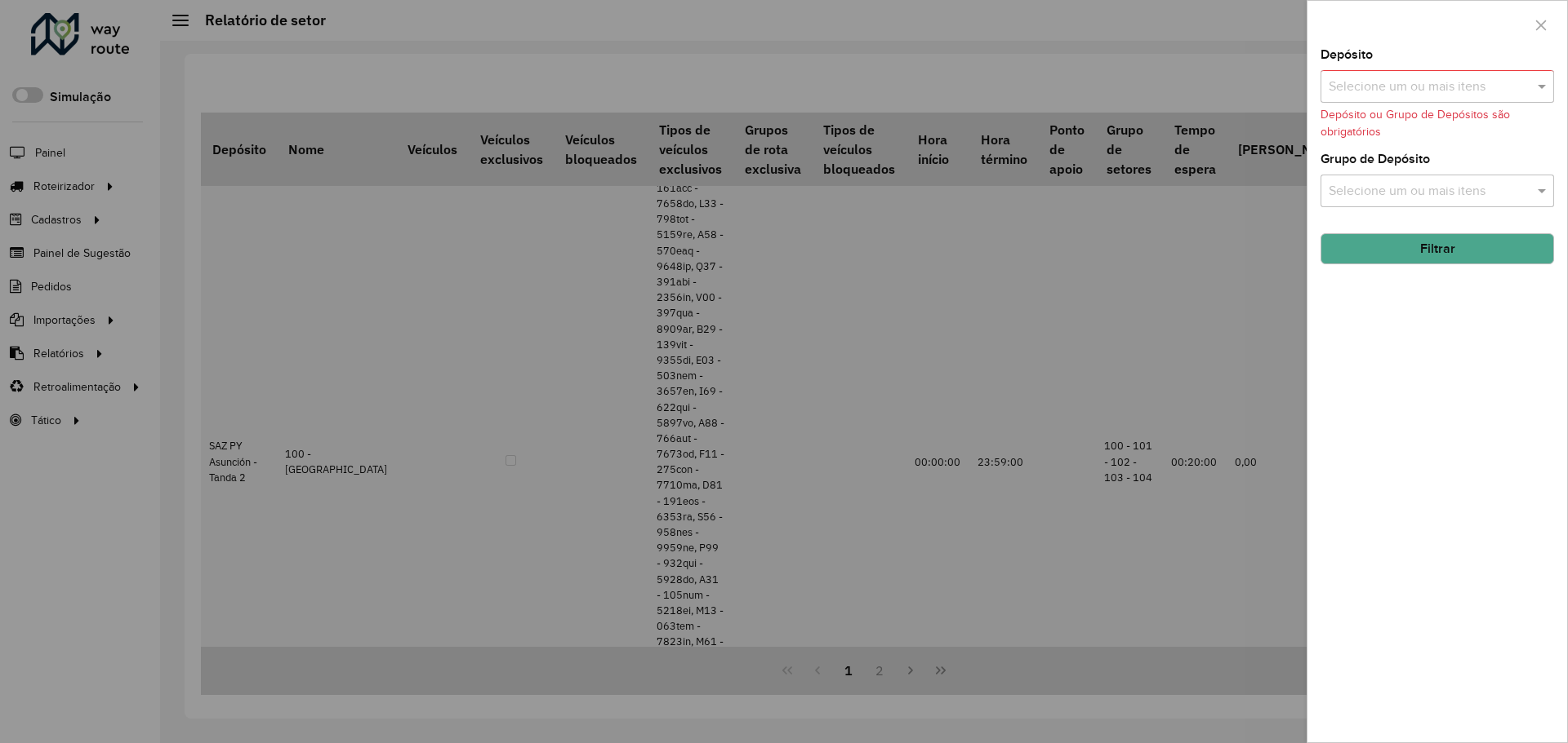
click at [1390, 88] on input "text" at bounding box center [1428, 87] width 209 height 20
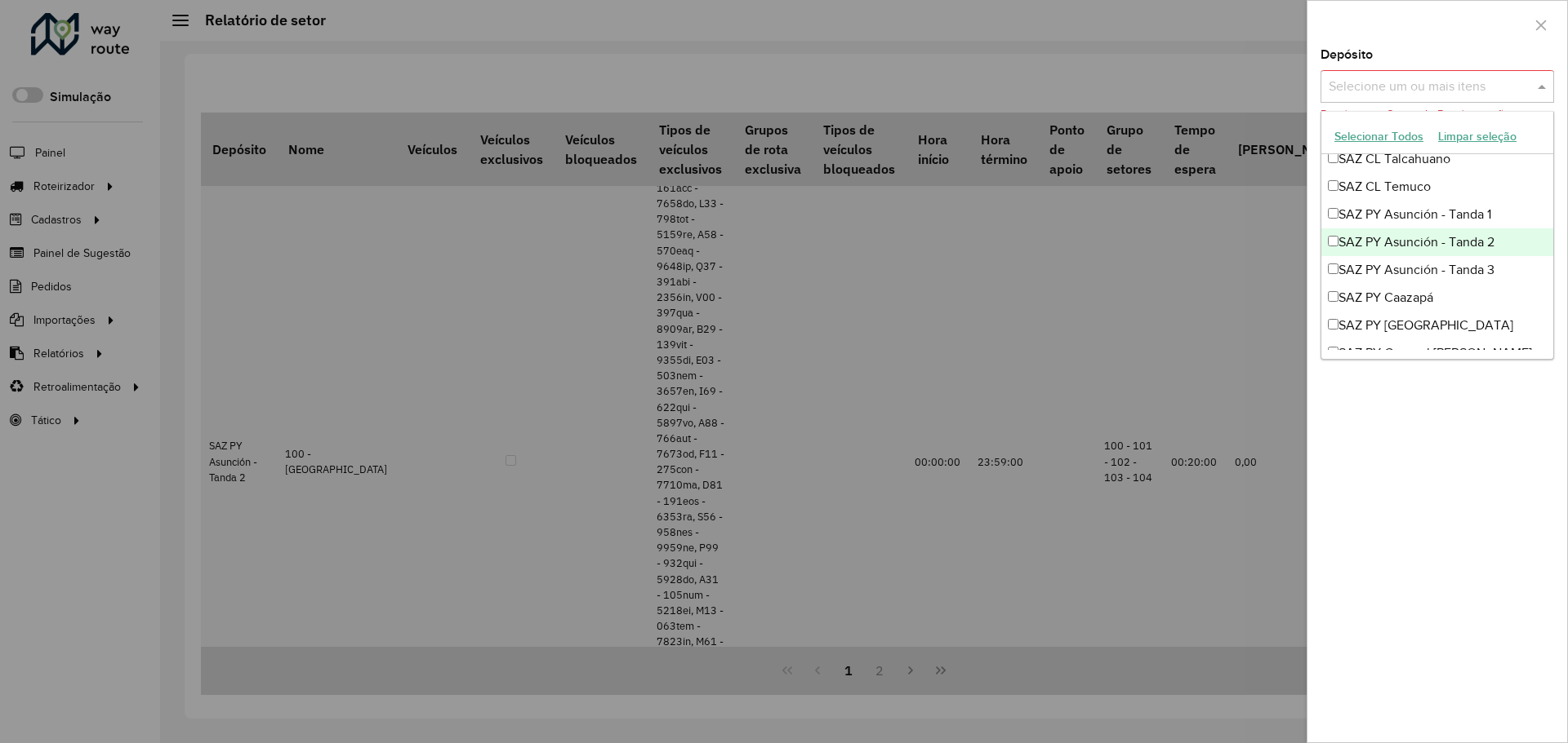
scroll to position [1056, 0]
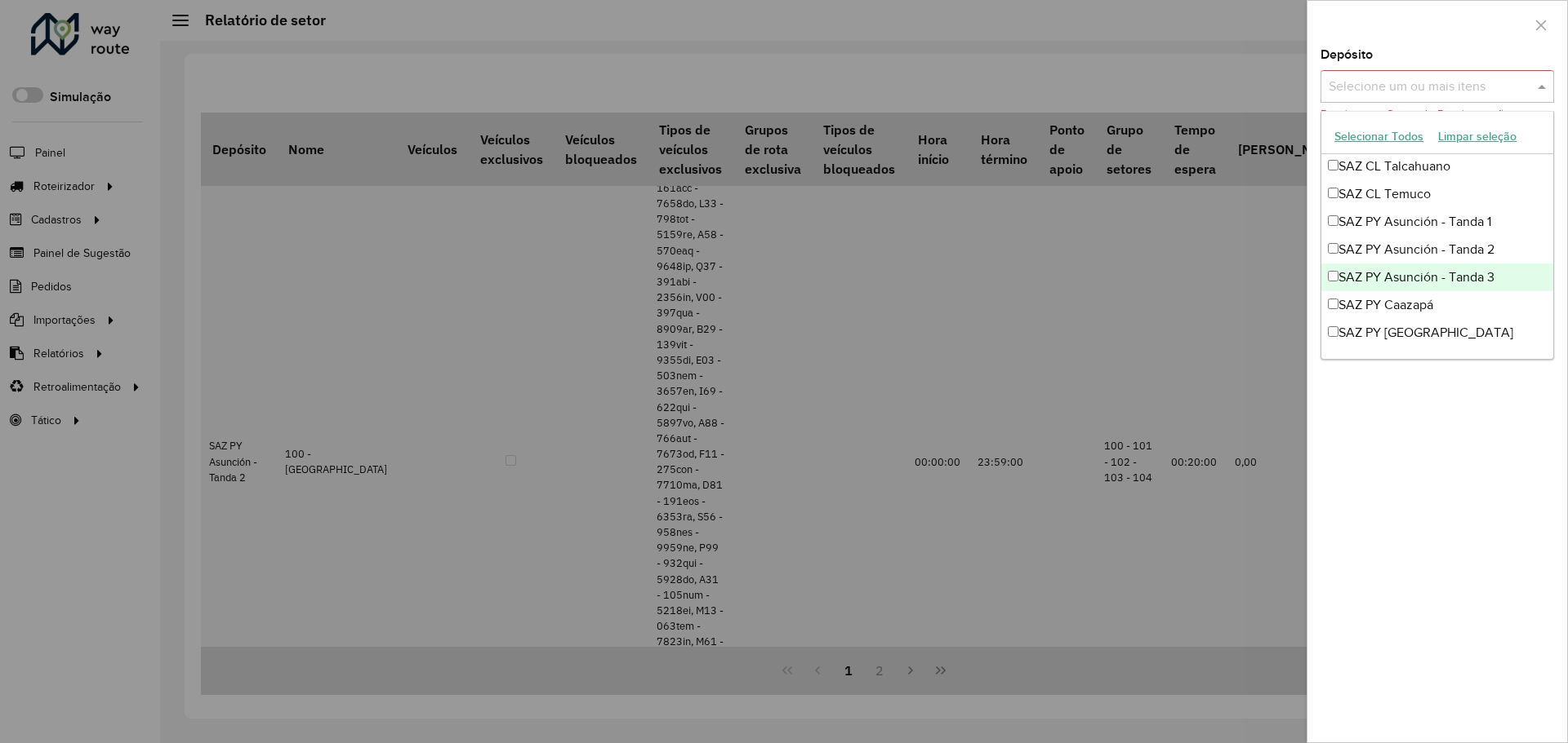
click at [1407, 271] on div "SAZ PY Asunción - Tanda 3" at bounding box center [1437, 278] width 232 height 28
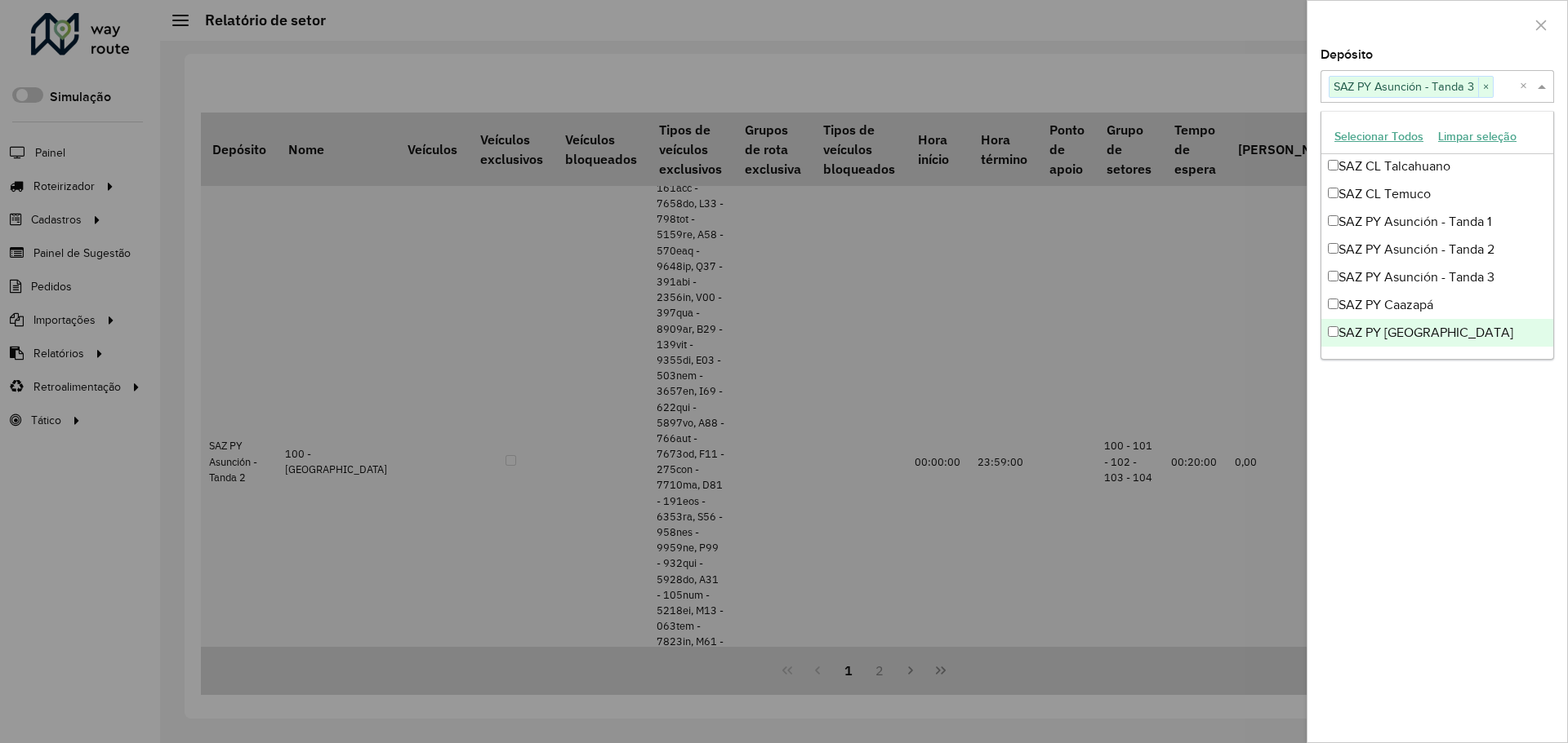
drag, startPoint x: 1471, startPoint y: 435, endPoint x: 1458, endPoint y: 388, distance: 48.8
click at [1470, 435] on div "Depósito Selecione um ou mais itens SAZ PY Asunción - Tanda 3 × × Grupo de Depó…" at bounding box center [1437, 396] width 260 height 694
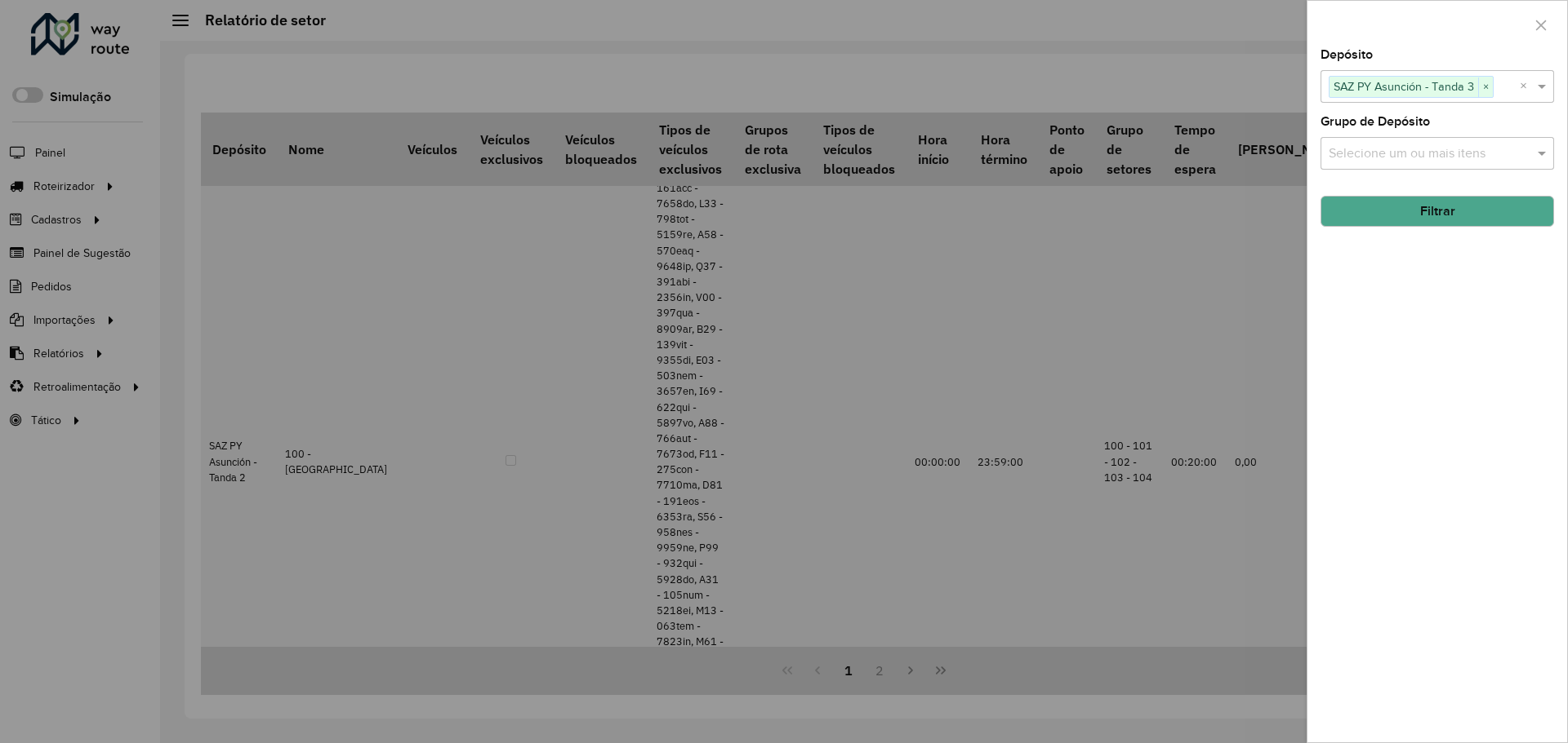
click at [1437, 217] on button "Filtrar" at bounding box center [1437, 210] width 233 height 31
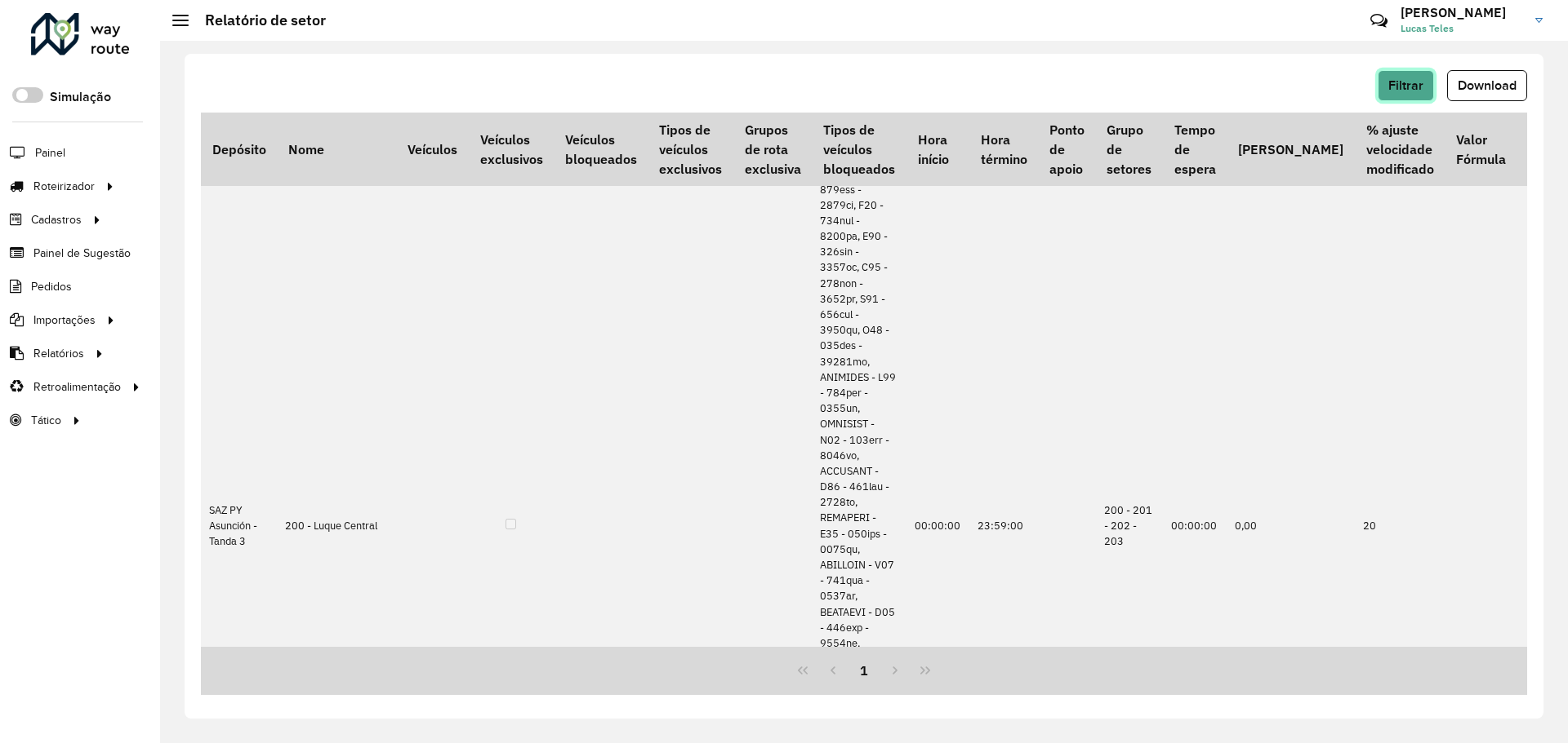
click at [1394, 86] on span "Filtrar" at bounding box center [1406, 85] width 36 height 14
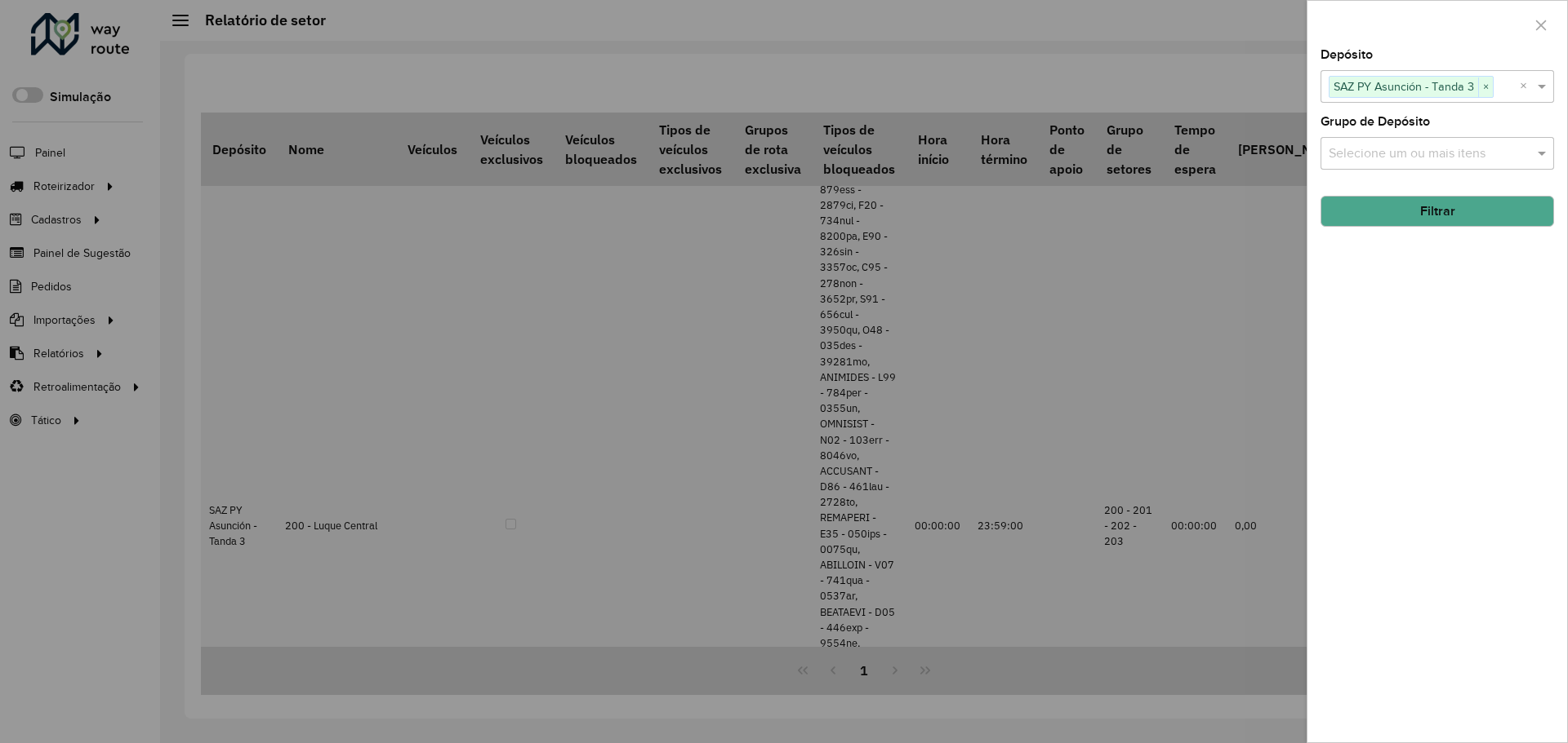
click at [1412, 214] on button "Filtrar" at bounding box center [1437, 210] width 233 height 31
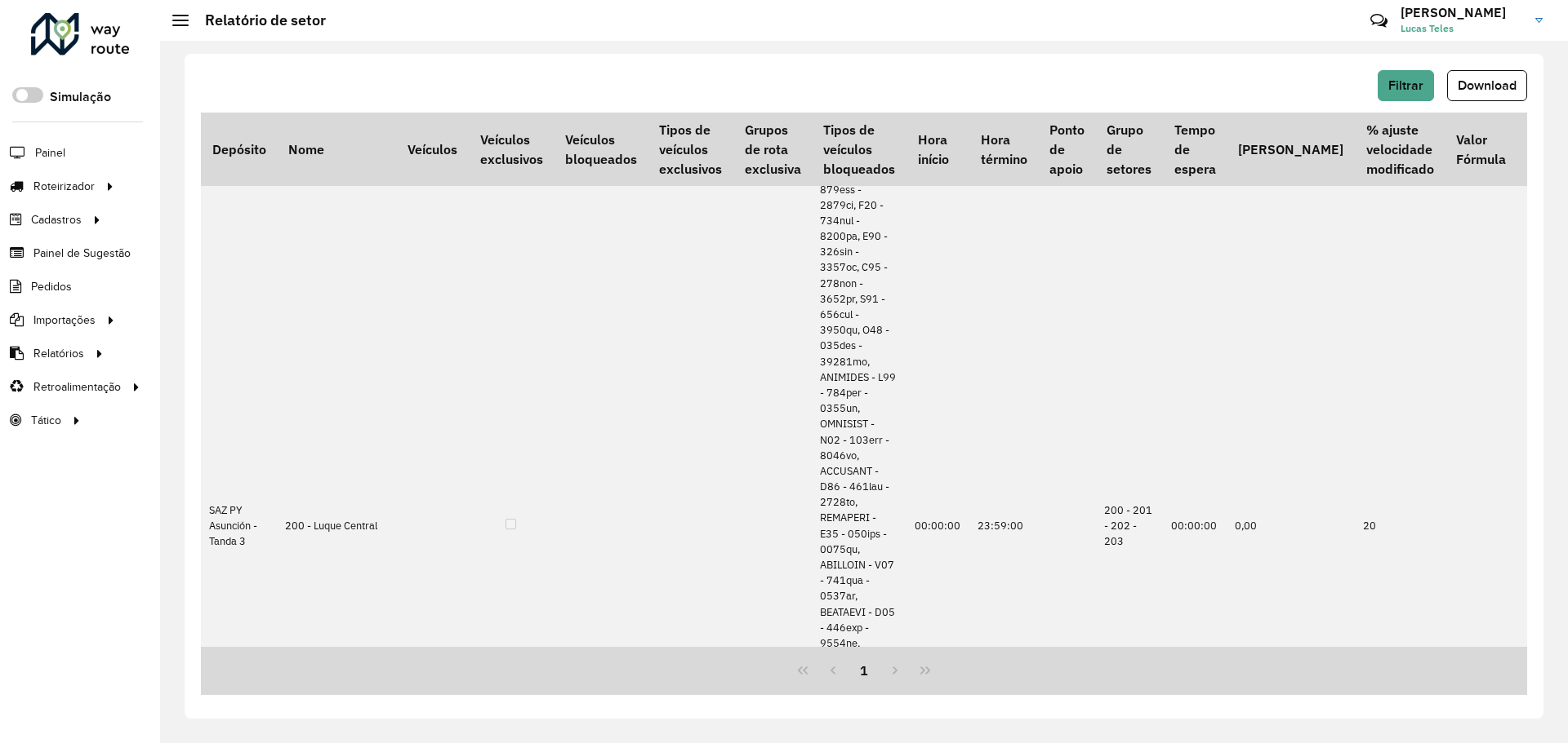
click at [1465, 96] on button "Download" at bounding box center [1486, 85] width 80 height 31
